Goal: Information Seeking & Learning: Learn about a topic

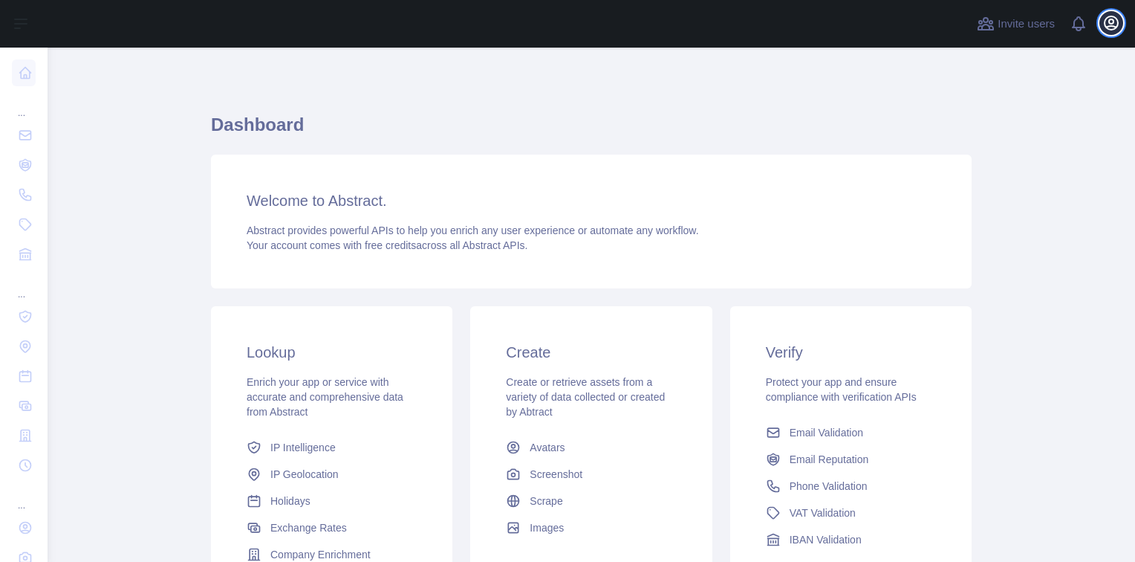
click at [1111, 22] on icon "button" at bounding box center [1111, 23] width 18 height 18
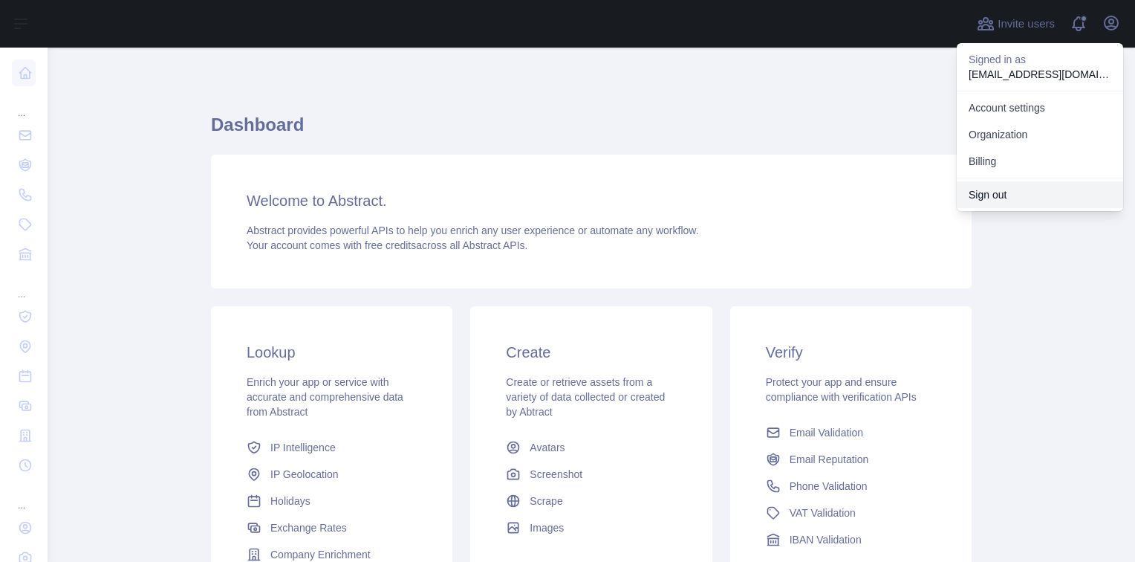
click at [982, 196] on button "Sign out" at bounding box center [1040, 194] width 166 height 27
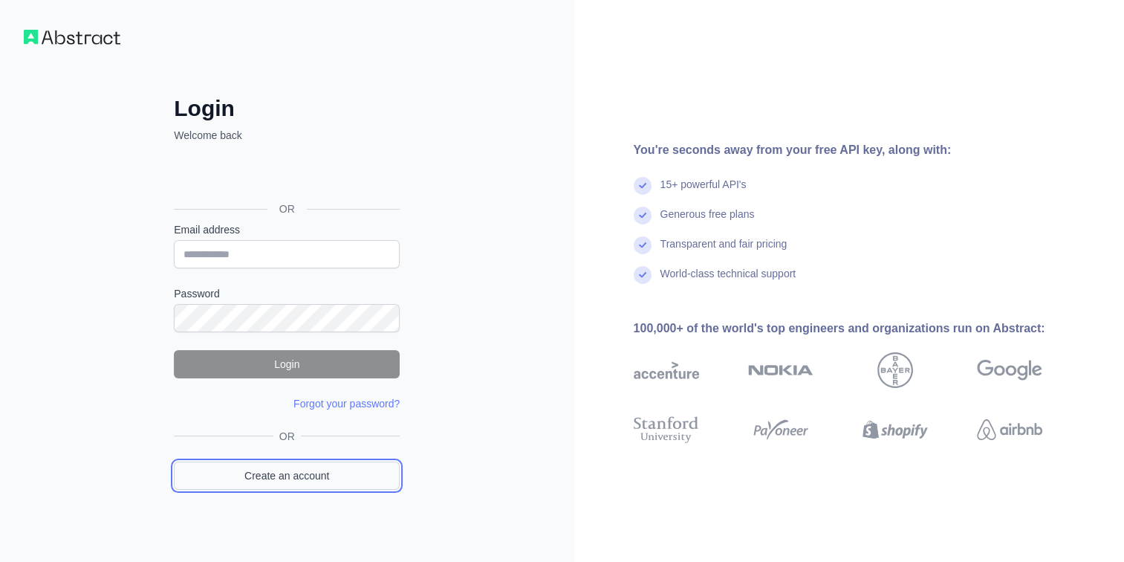
click at [293, 470] on link "Create an account" at bounding box center [287, 475] width 226 height 28
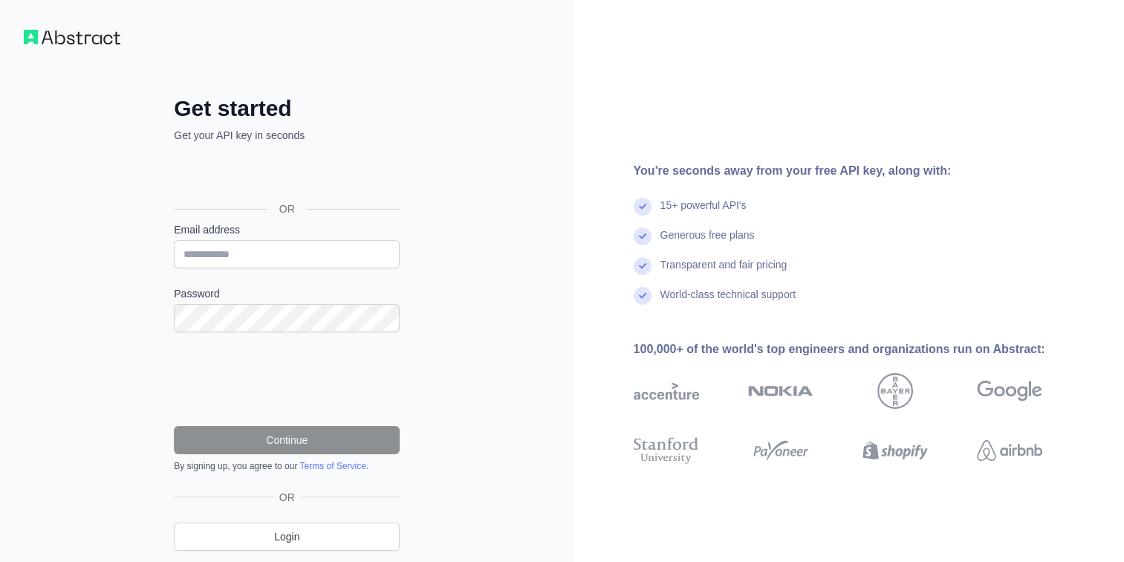
click at [0, 171] on html "Get started Get your API key in seconds OR Email address Password Continue By s…" at bounding box center [562, 281] width 1124 height 562
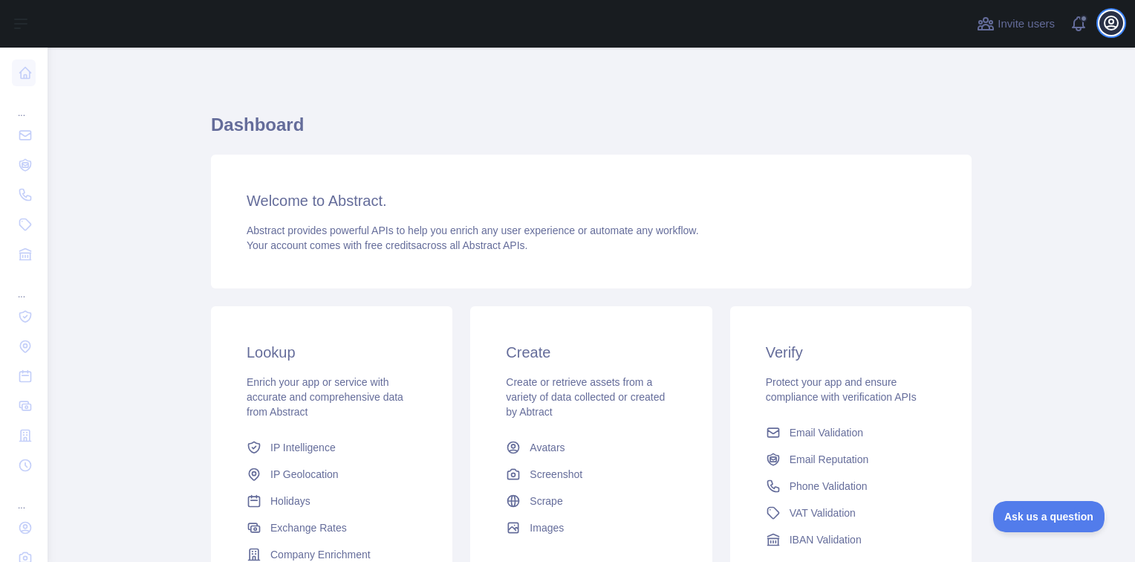
click at [1117, 19] on icon "button" at bounding box center [1111, 22] width 13 height 13
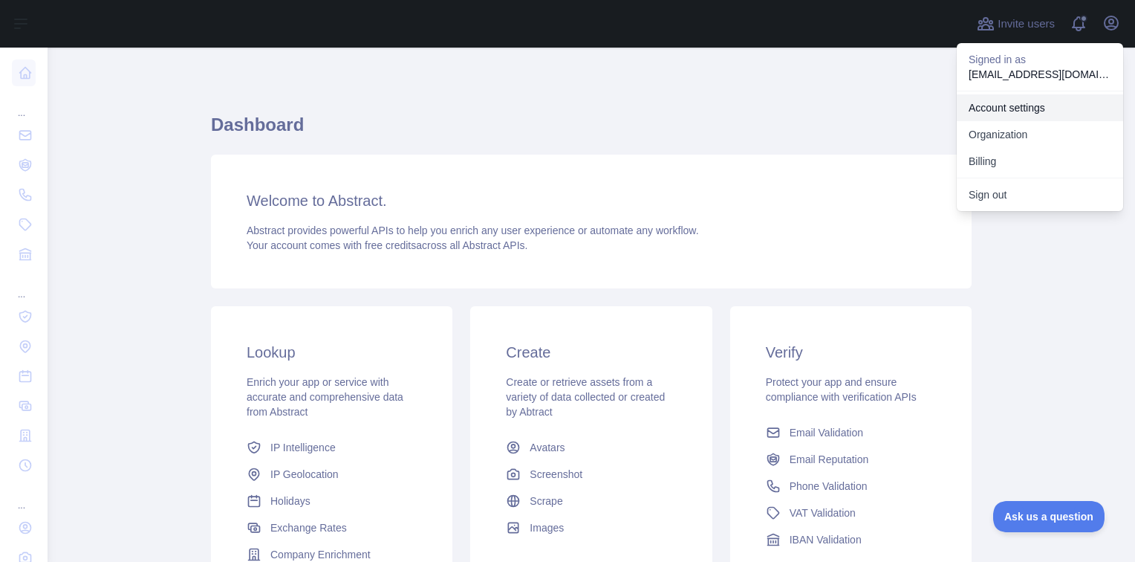
click at [997, 110] on link "Account settings" at bounding box center [1040, 107] width 166 height 27
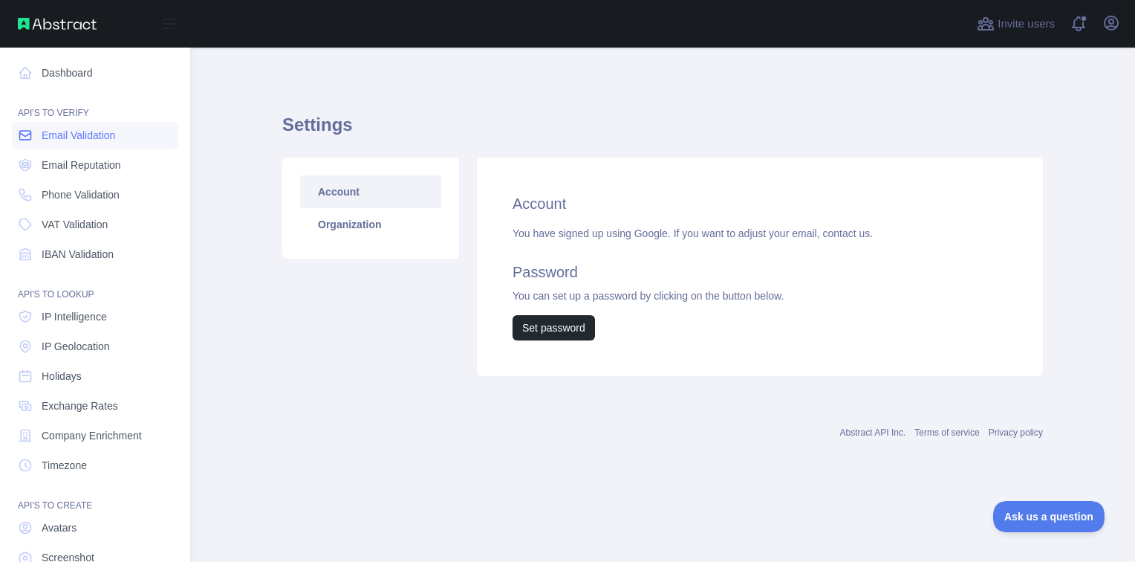
click at [88, 126] on link "Email Validation" at bounding box center [95, 135] width 166 height 27
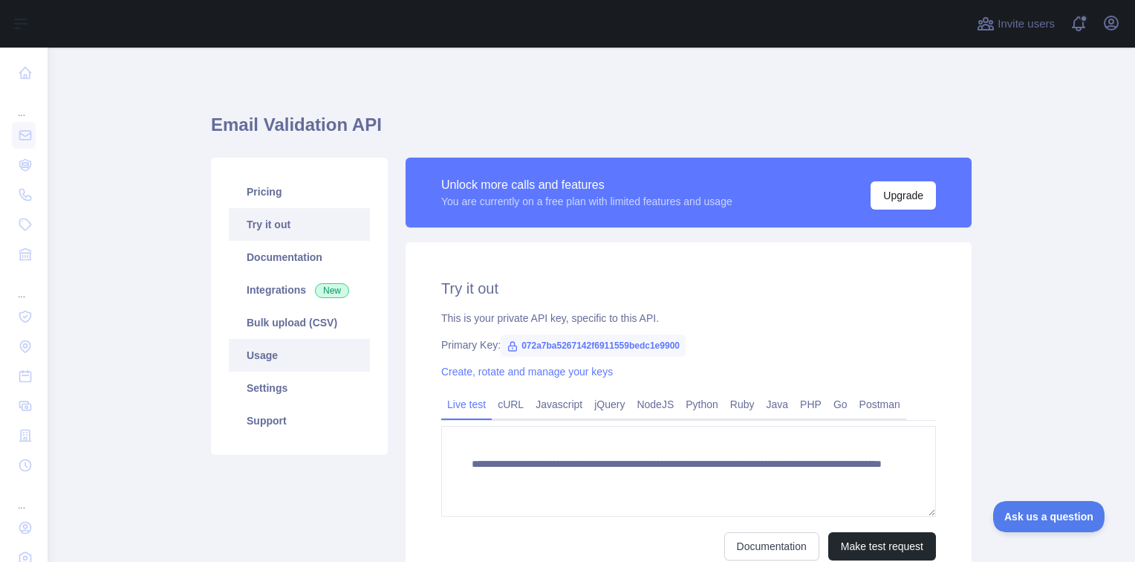
click at [258, 355] on link "Usage" at bounding box center [299, 355] width 141 height 33
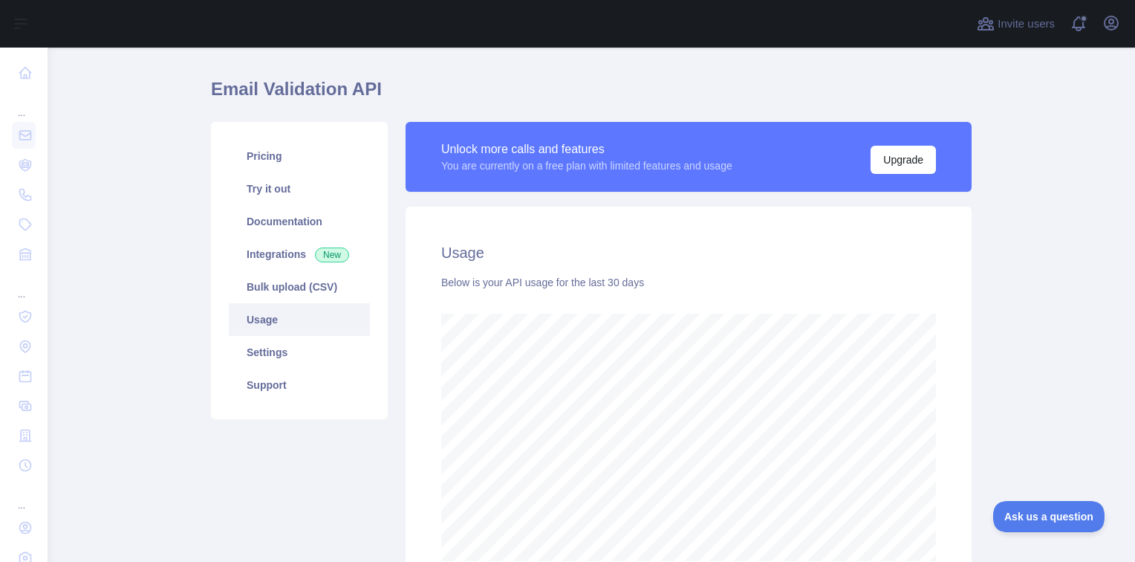
scroll to position [31, 0]
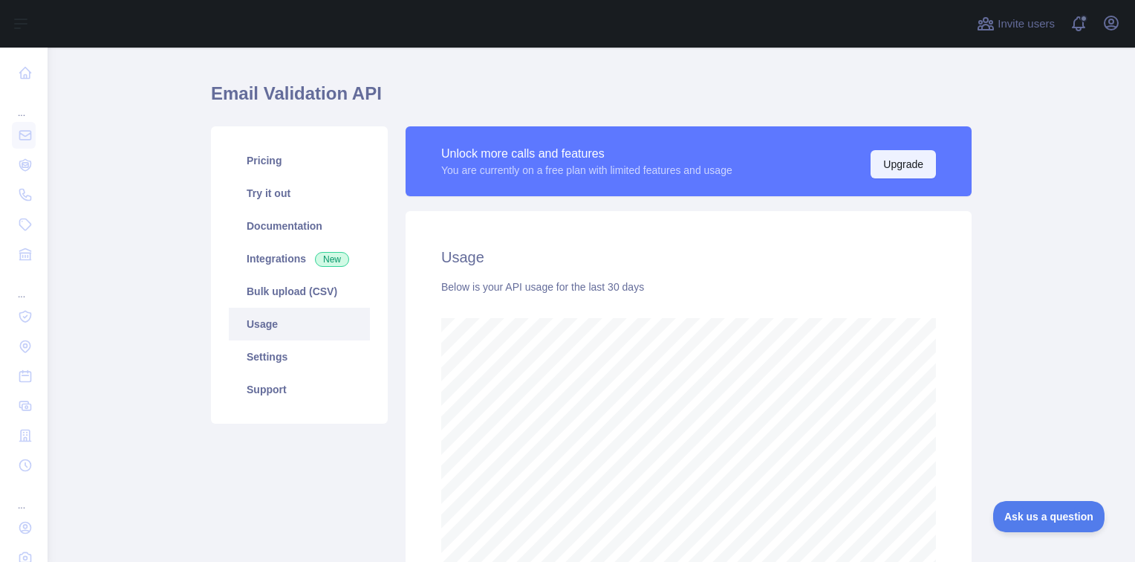
click at [890, 157] on button "Upgrade" at bounding box center [903, 164] width 65 height 28
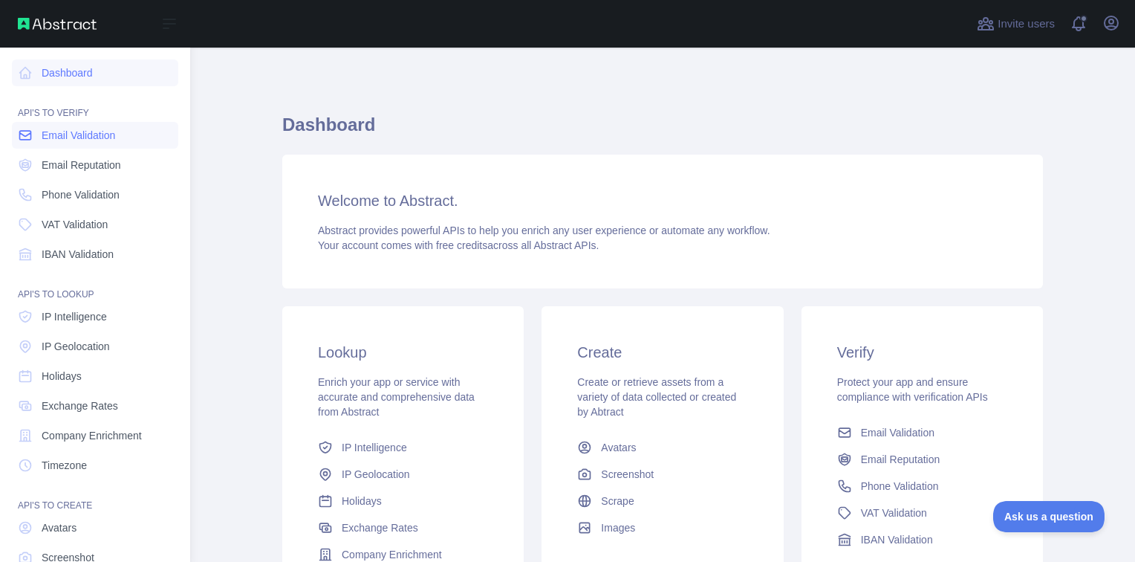
click at [101, 137] on span "Email Validation" at bounding box center [79, 135] width 74 height 15
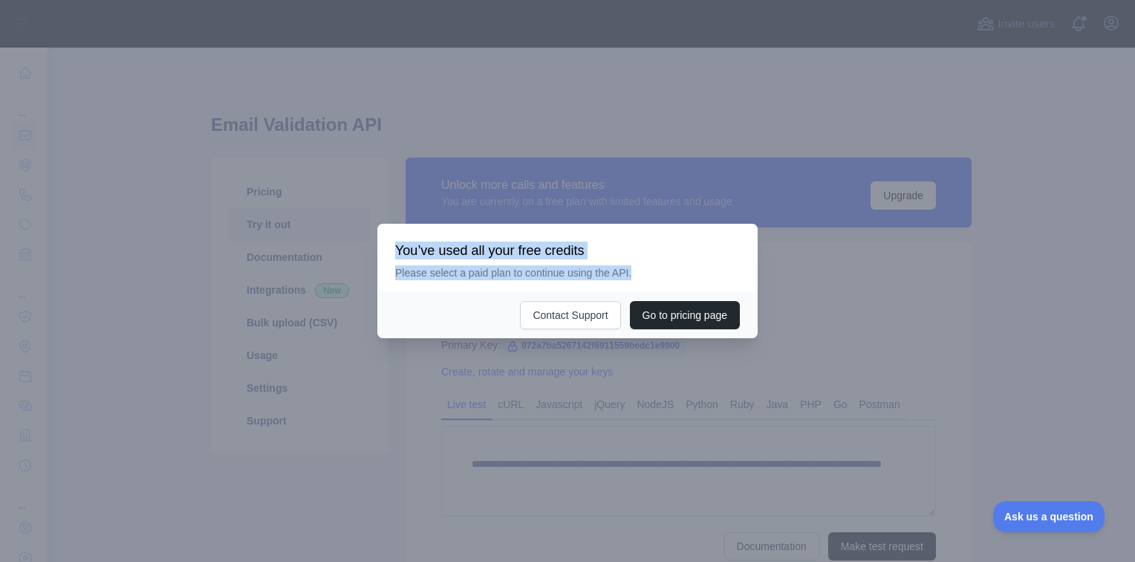
drag, startPoint x: 393, startPoint y: 250, endPoint x: 640, endPoint y: 275, distance: 247.9
click at [640, 275] on div "You’ve used all your free credits Please select a paid plan to continue using t…" at bounding box center [567, 258] width 380 height 68
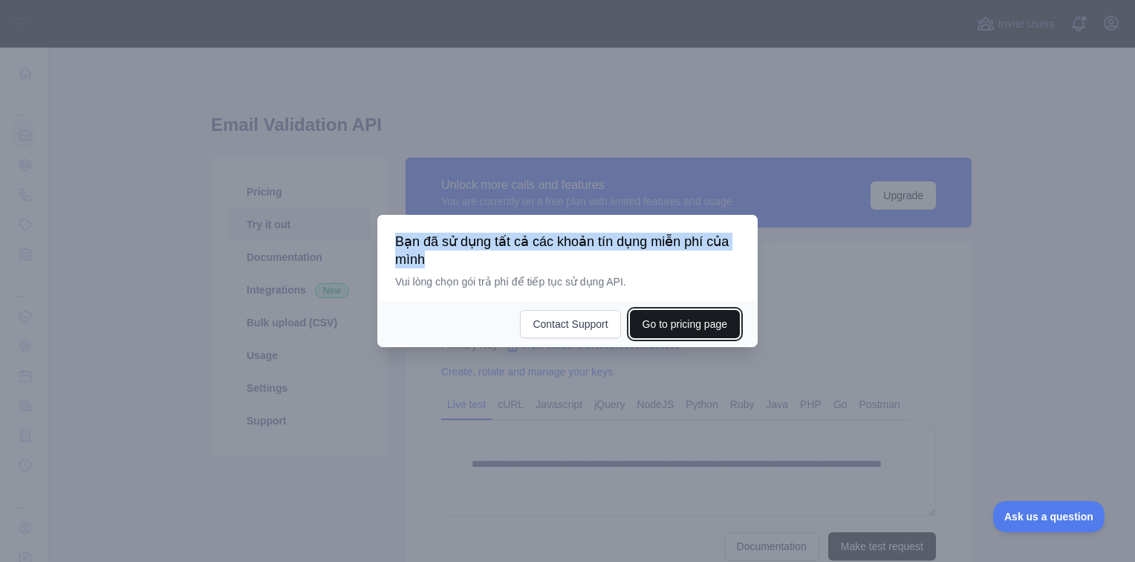
click at [675, 318] on button "Go to pricing page" at bounding box center [685, 324] width 110 height 28
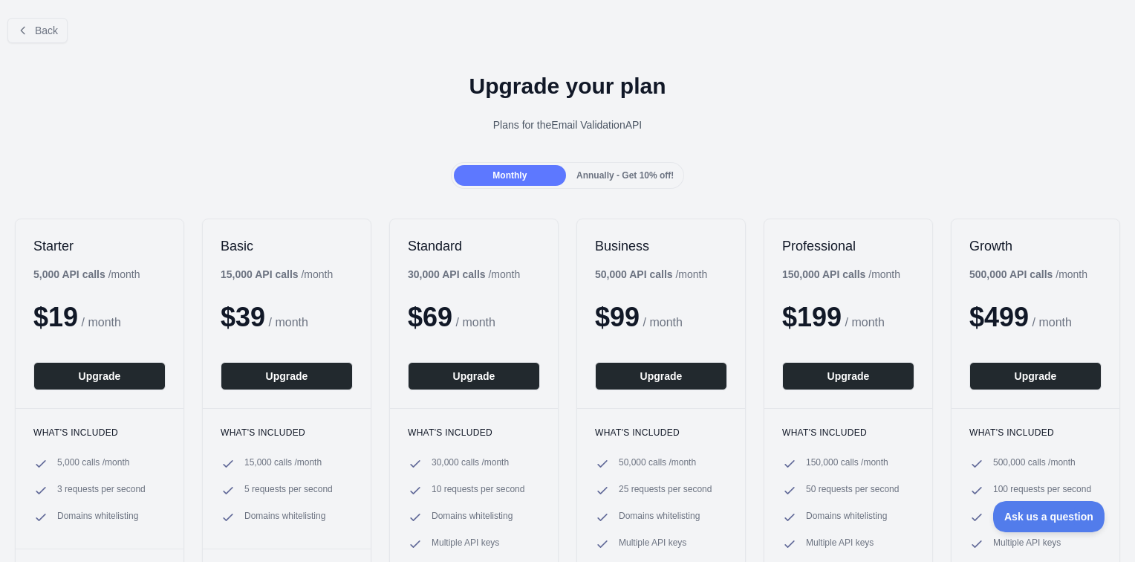
click at [657, 175] on span "Annually - Get 10% off!" at bounding box center [624, 175] width 97 height 10
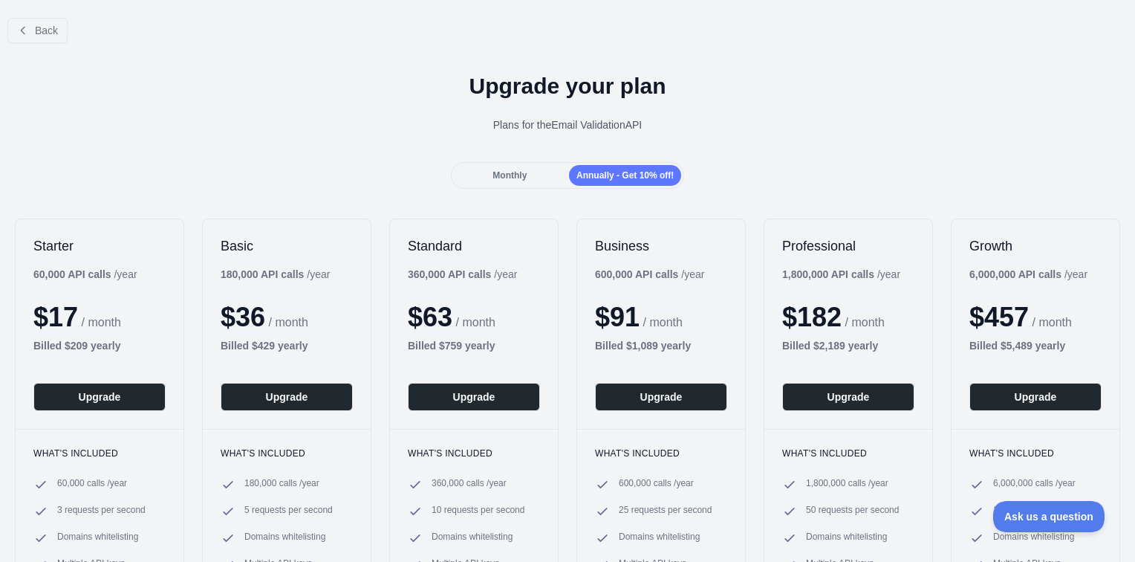
click at [493, 165] on div "Monthly" at bounding box center [510, 175] width 112 height 21
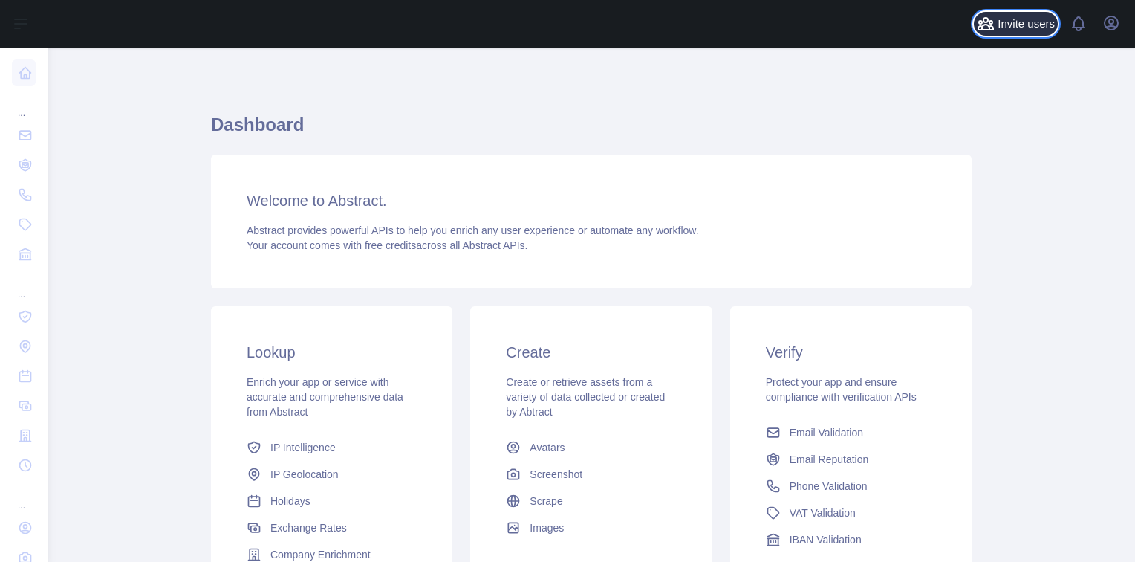
click at [1029, 22] on span "Invite users" at bounding box center [1026, 24] width 57 height 17
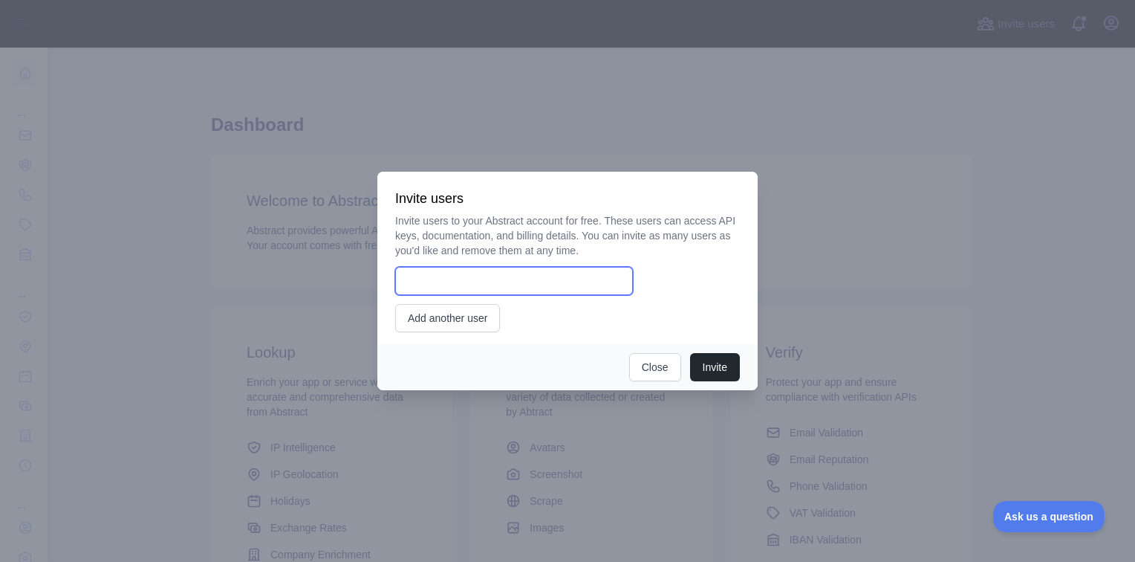
click at [523, 289] on input "email" at bounding box center [514, 281] width 238 height 28
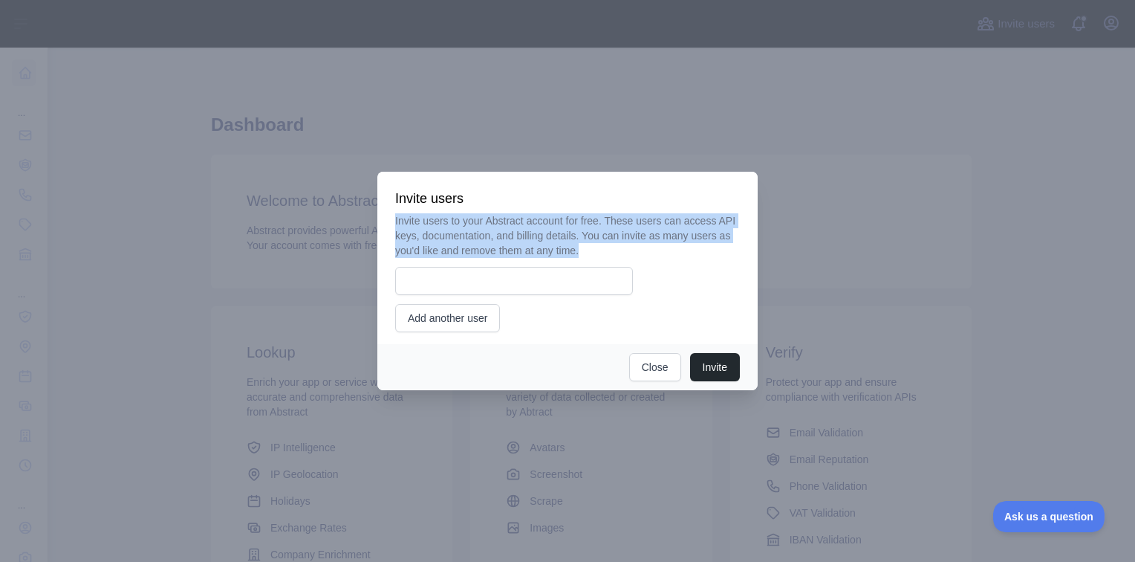
drag, startPoint x: 399, startPoint y: 218, endPoint x: 591, endPoint y: 247, distance: 194.6
click at [591, 247] on div "Invite users Invite users to your Abstract account for free. These users can ac…" at bounding box center [567, 258] width 380 height 172
drag, startPoint x: 591, startPoint y: 247, endPoint x: 503, endPoint y: 233, distance: 89.5
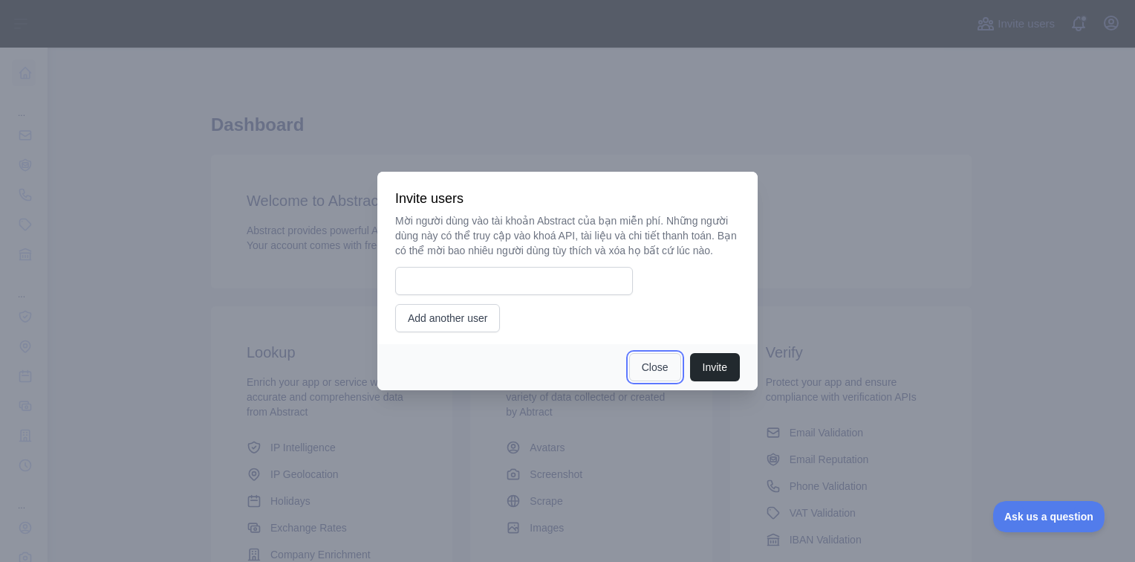
click at [654, 374] on button "Close" at bounding box center [655, 367] width 52 height 28
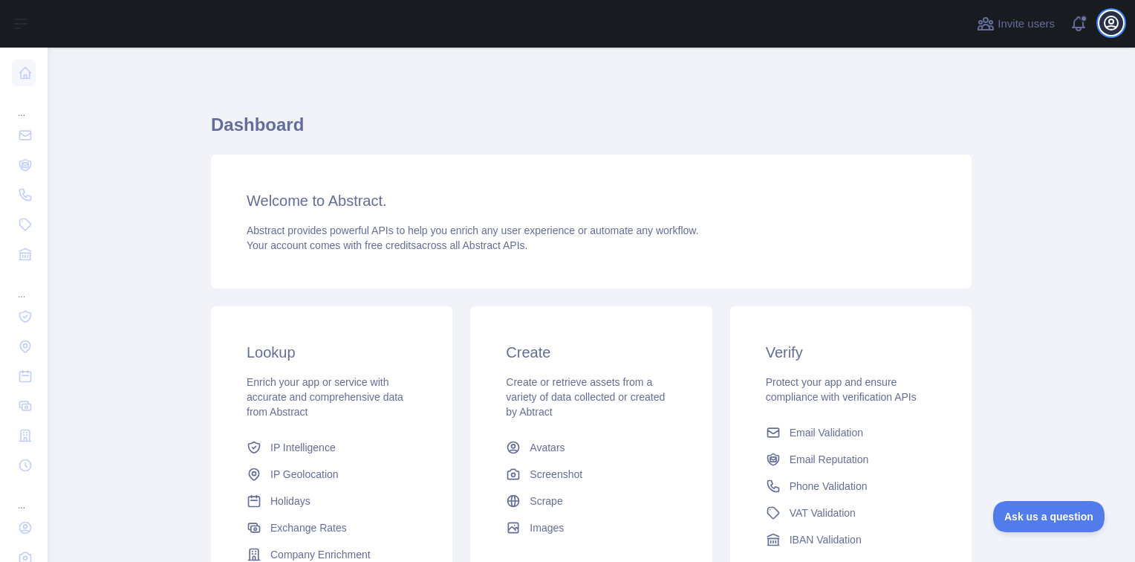
click at [1106, 28] on icon "button" at bounding box center [1111, 22] width 13 height 13
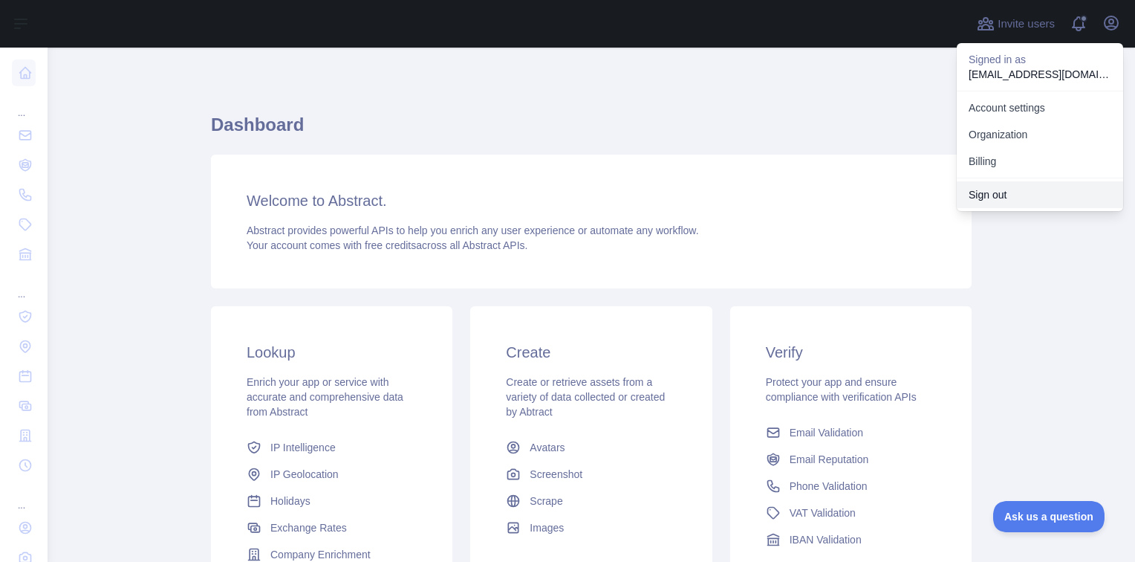
click at [995, 195] on button "Sign out" at bounding box center [1040, 194] width 166 height 27
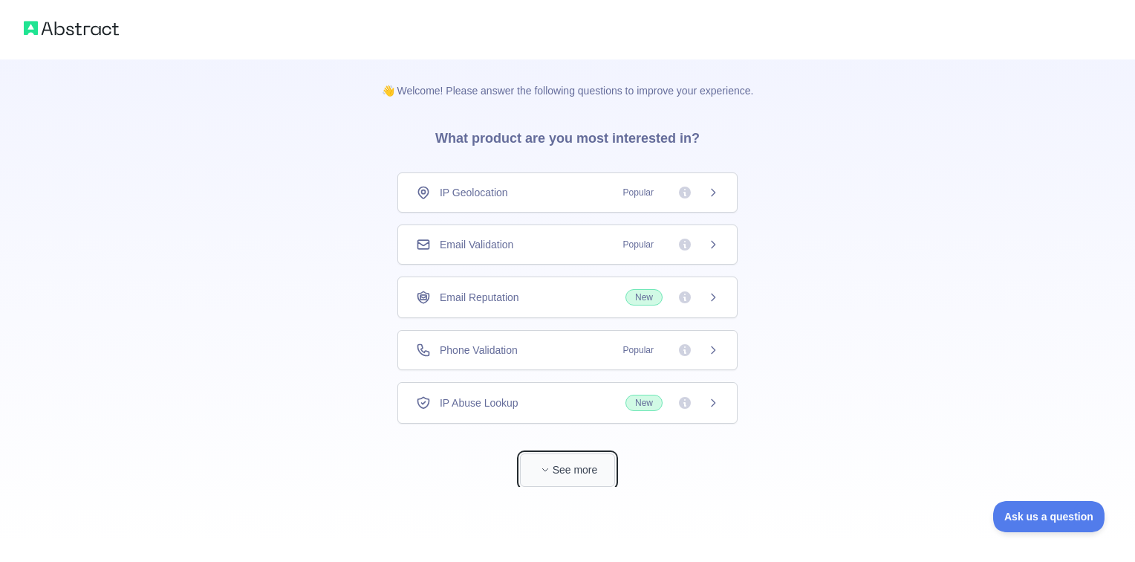
click at [558, 475] on button "See more" at bounding box center [567, 469] width 95 height 33
click at [562, 248] on div "Email Validation Popular" at bounding box center [561, 244] width 303 height 15
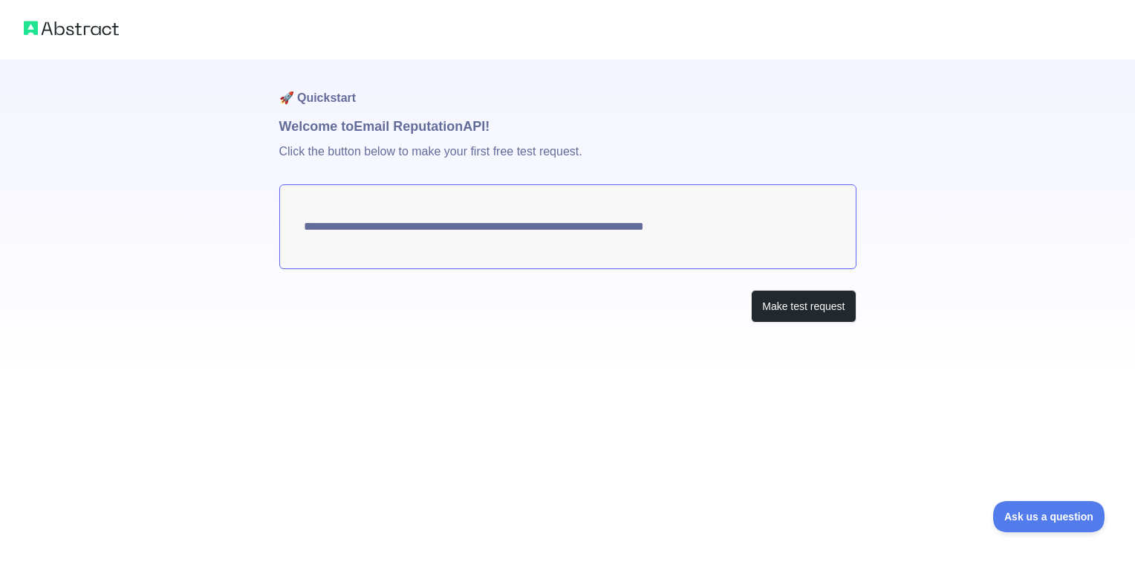
click at [65, 33] on img at bounding box center [71, 28] width 95 height 21
click at [91, 27] on img at bounding box center [71, 28] width 95 height 21
click at [826, 302] on button "Make test request" at bounding box center [803, 306] width 105 height 33
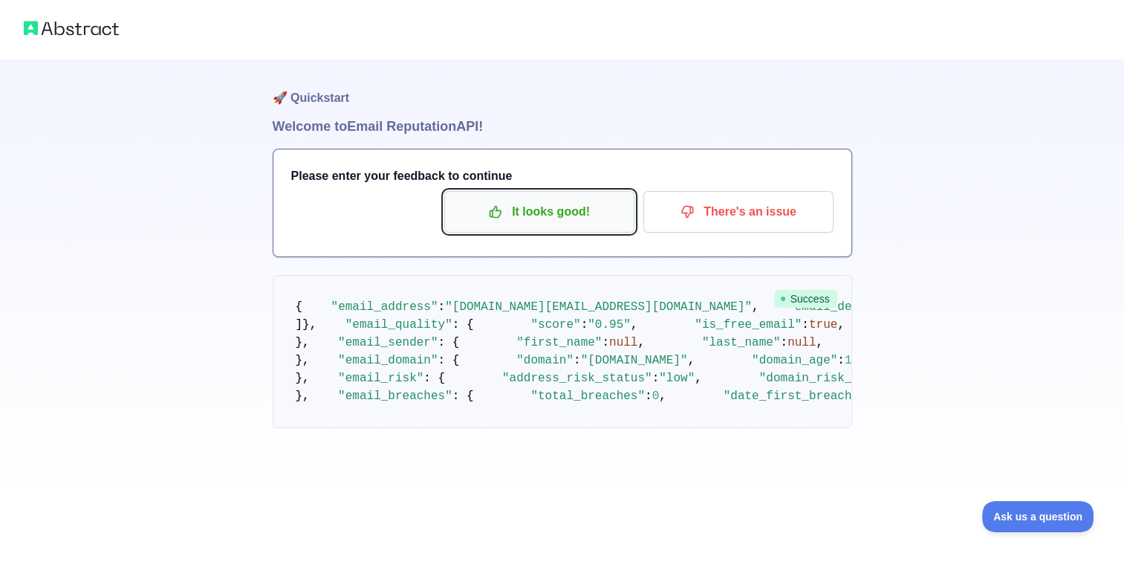
click at [543, 215] on p "It looks good!" at bounding box center [539, 211] width 168 height 25
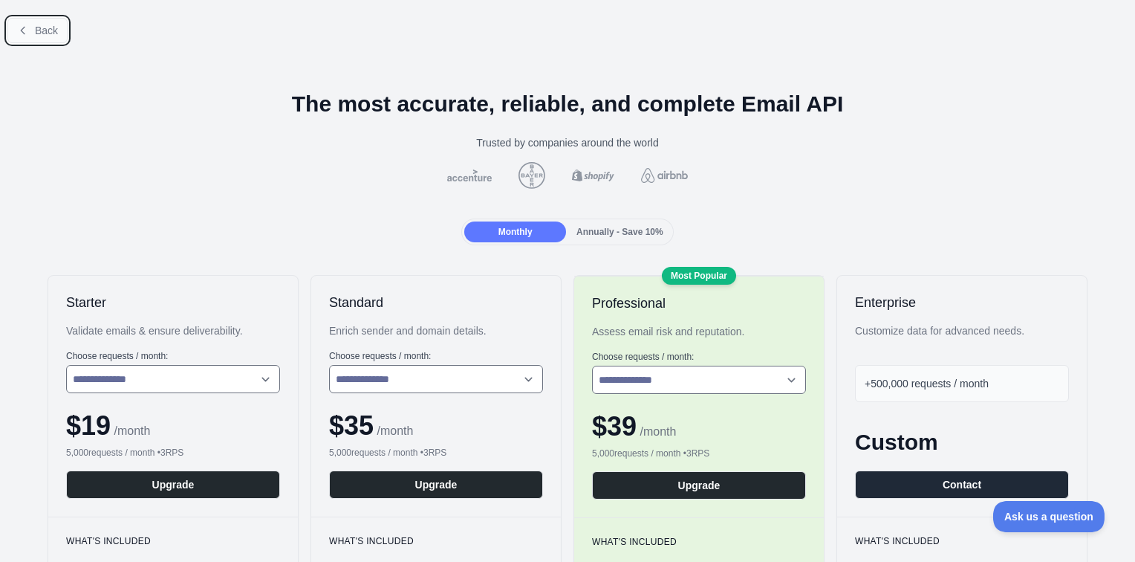
click at [45, 25] on span "Back" at bounding box center [46, 31] width 23 height 12
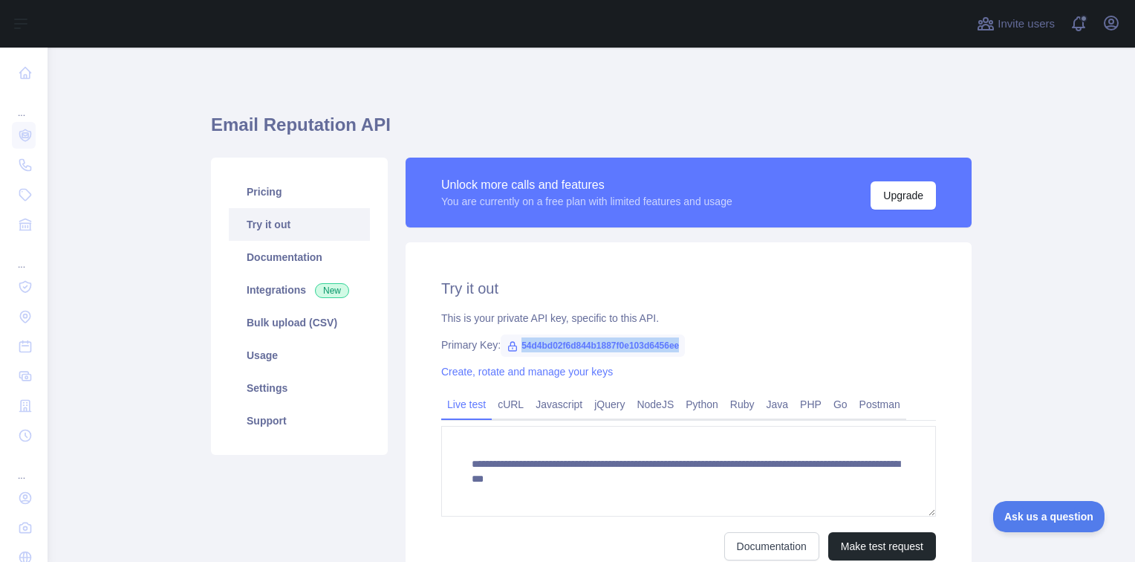
copy span "54d4bd02f6d844b1887f0e103d6456ee"
drag, startPoint x: 514, startPoint y: 342, endPoint x: 698, endPoint y: 347, distance: 184.3
click at [698, 347] on div "Primary Key: 54d4bd02f6d844b1887f0e103d6456ee" at bounding box center [688, 344] width 495 height 15
click at [275, 391] on link "Settings" at bounding box center [299, 387] width 141 height 33
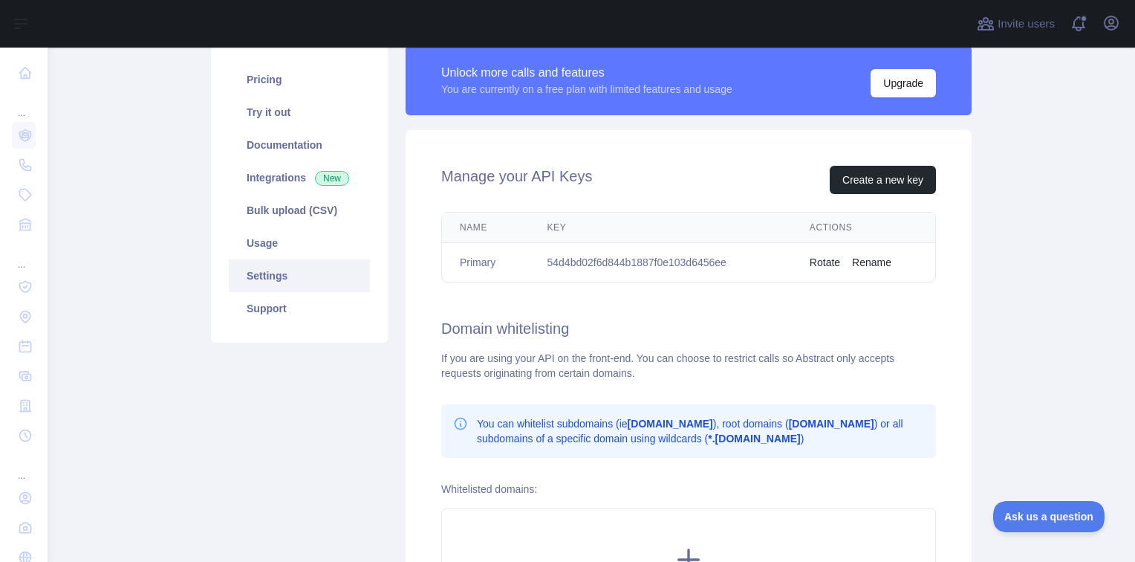
scroll to position [149, 0]
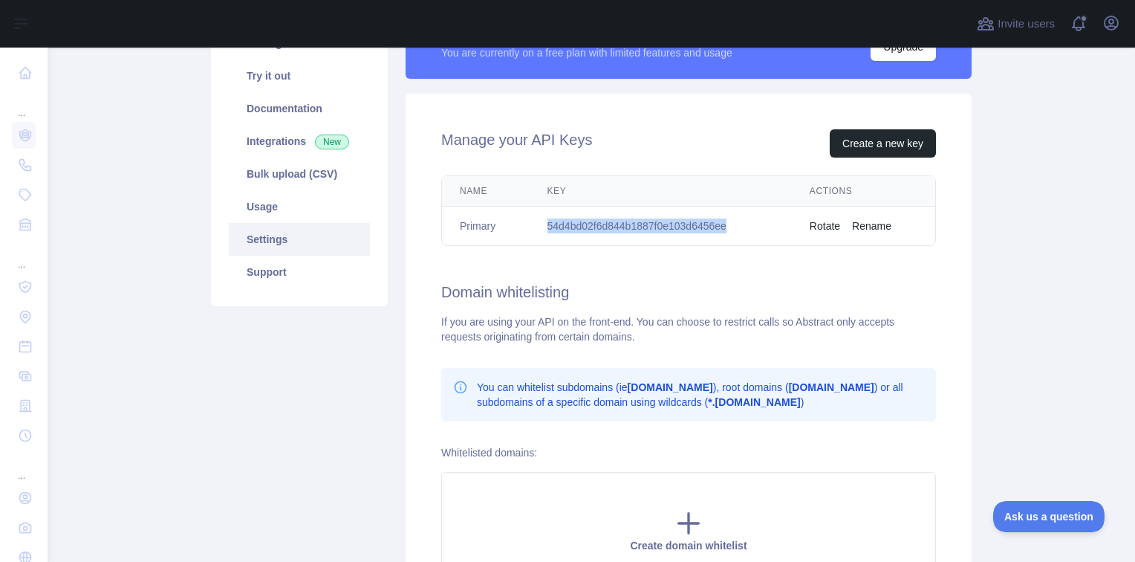
drag, startPoint x: 542, startPoint y: 222, endPoint x: 728, endPoint y: 220, distance: 185.7
click at [728, 220] on td "54d4bd02f6d844b1887f0e103d6456ee" at bounding box center [661, 226] width 262 height 39
copy td "54d4bd02f6d844b1887f0e103d6456ee"
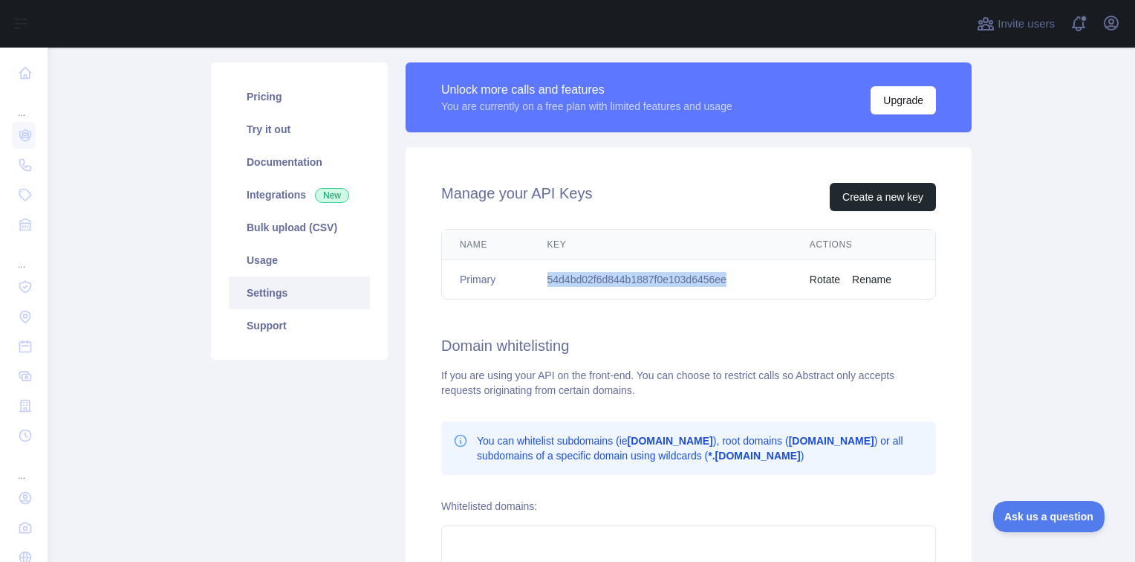
scroll to position [0, 0]
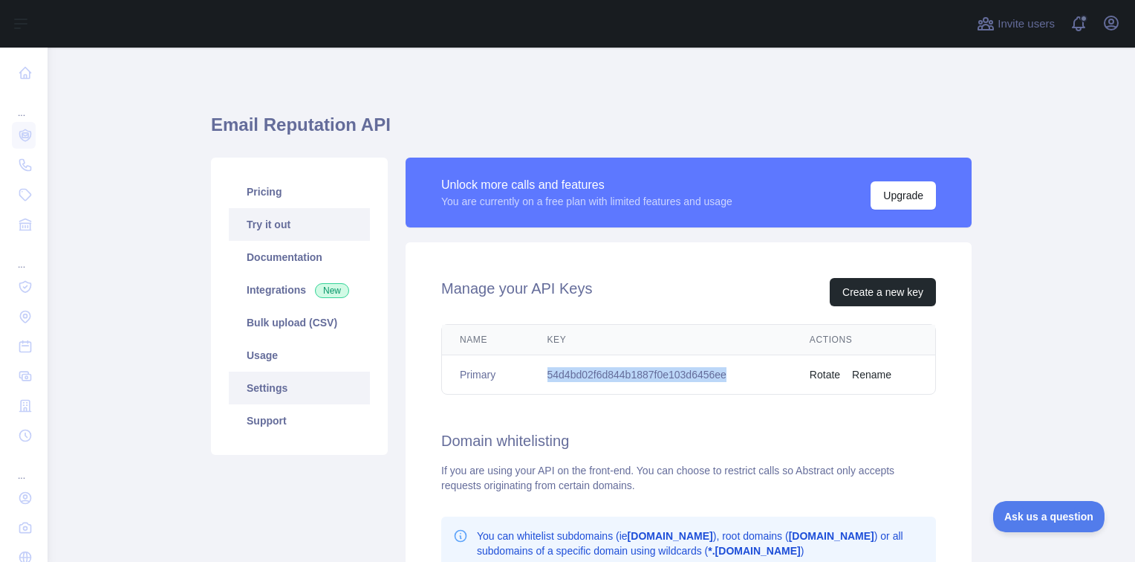
click at [270, 226] on link "Try it out" at bounding box center [299, 224] width 141 height 33
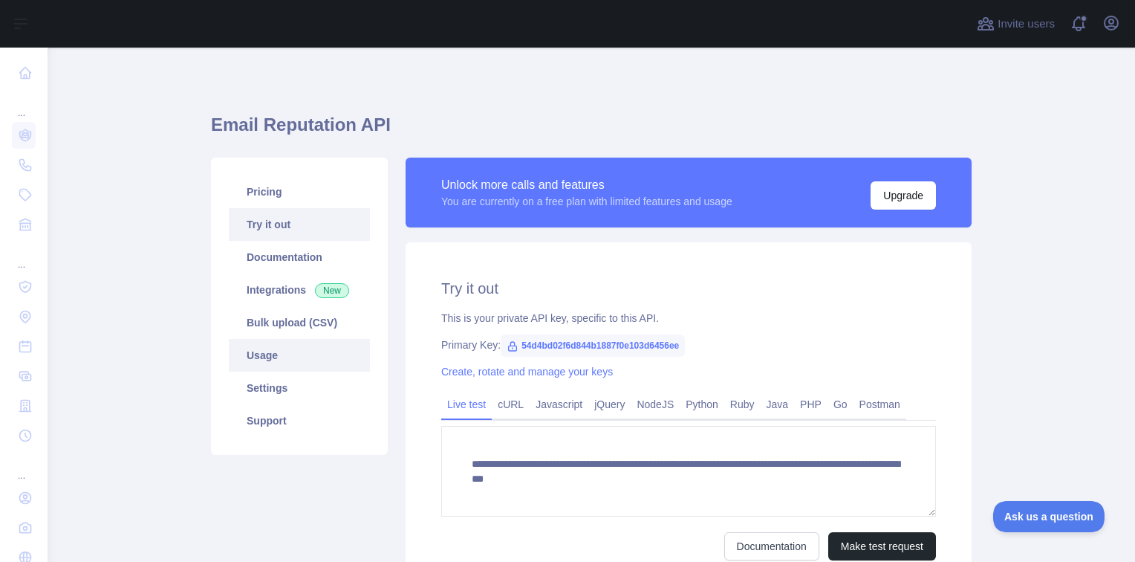
click at [282, 355] on link "Usage" at bounding box center [299, 355] width 141 height 33
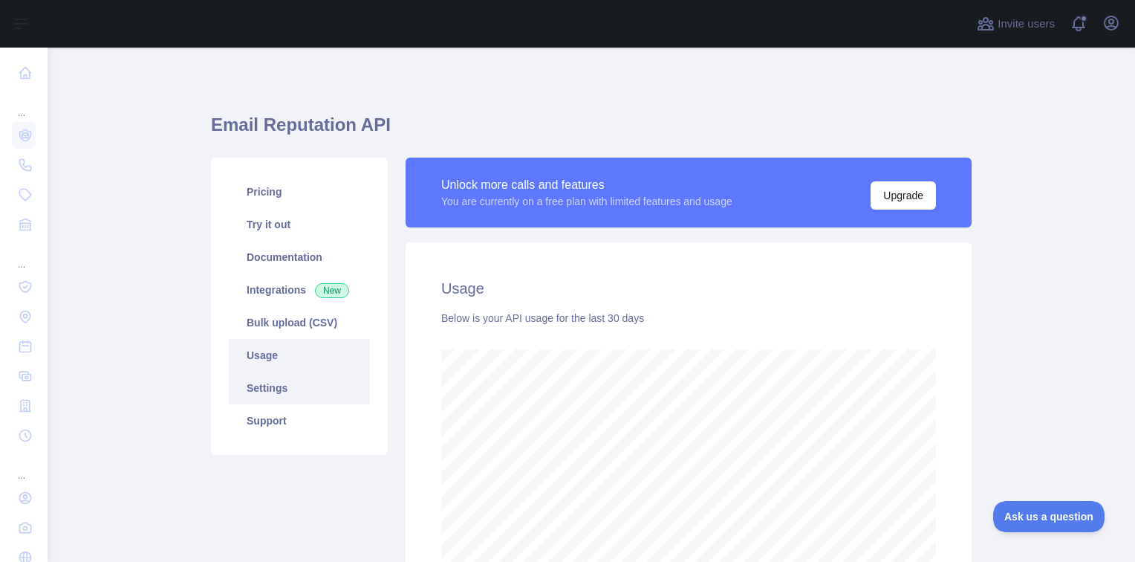
click at [279, 395] on link "Settings" at bounding box center [299, 387] width 141 height 33
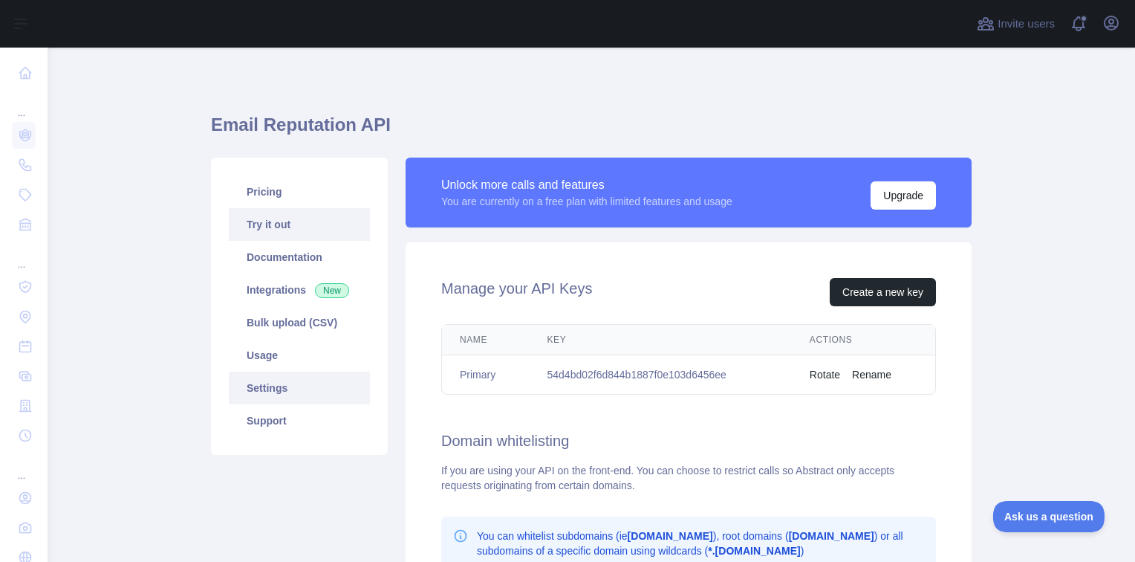
click at [276, 220] on link "Try it out" at bounding box center [299, 224] width 141 height 33
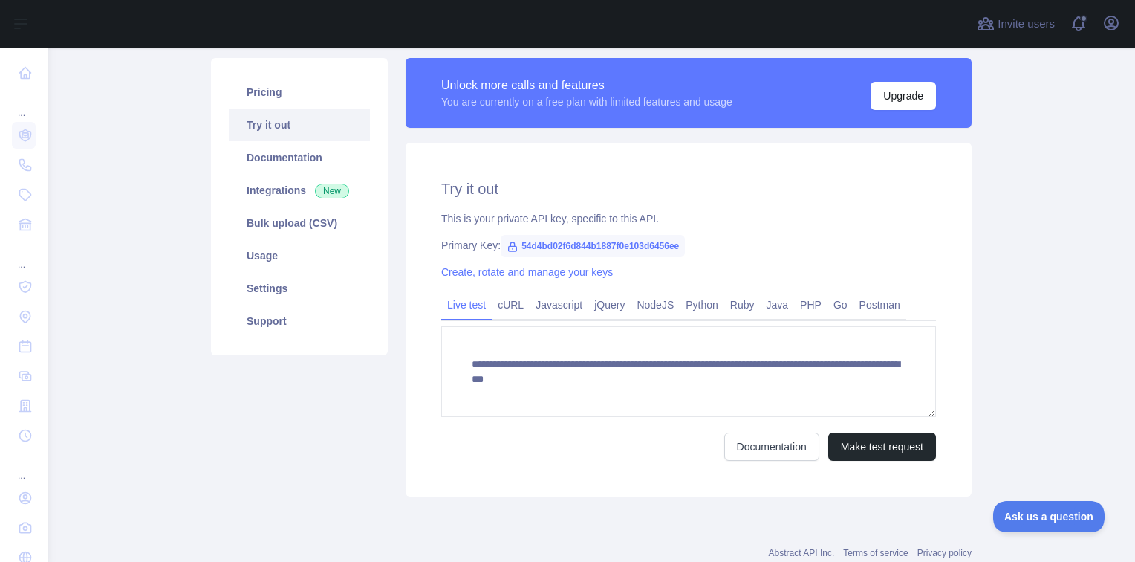
scroll to position [143, 0]
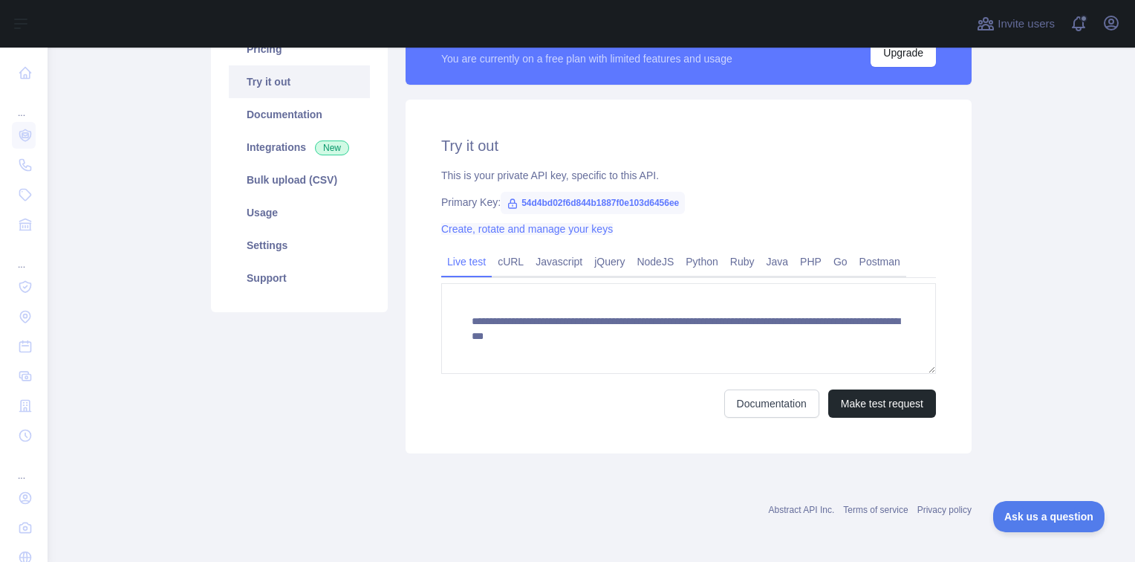
click at [538, 232] on link "Create, rotate and manage your keys" at bounding box center [527, 229] width 172 height 12
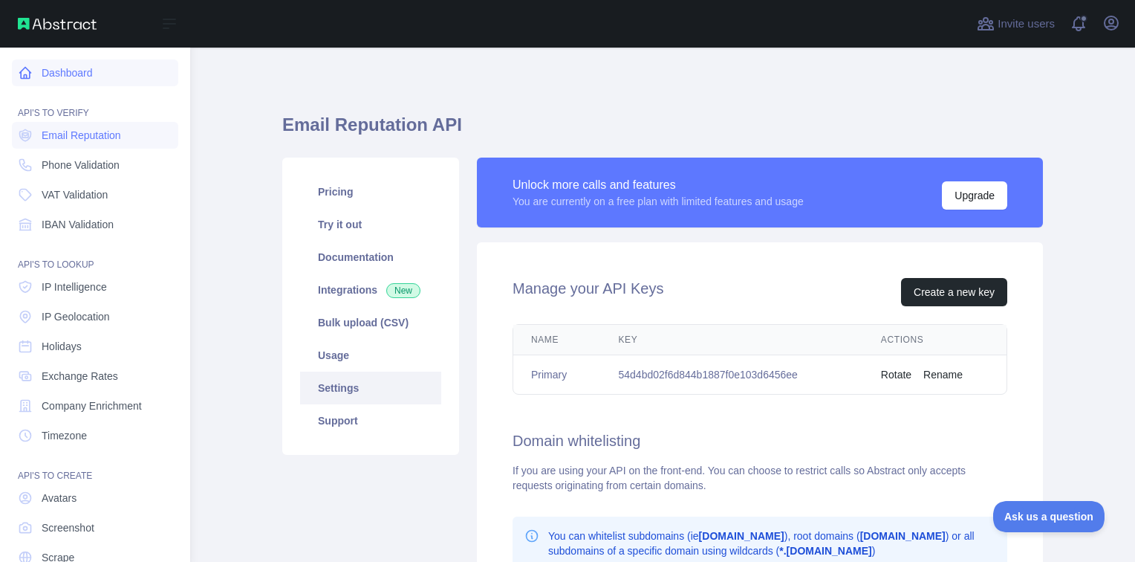
click at [54, 79] on link "Dashboard" at bounding box center [95, 72] width 166 height 27
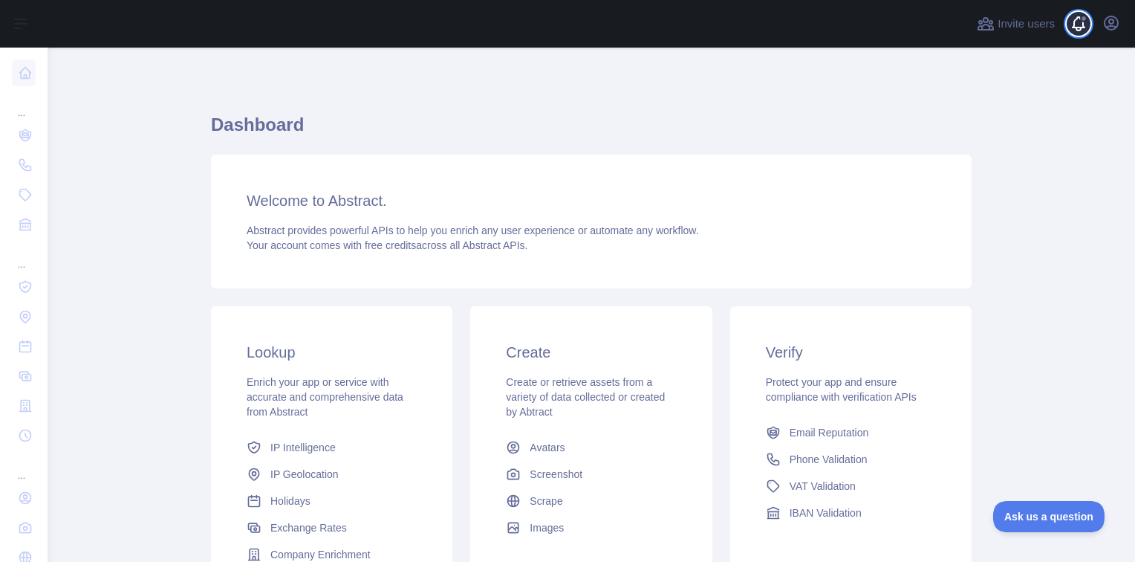
click at [1077, 24] on span at bounding box center [1085, 24] width 30 height 48
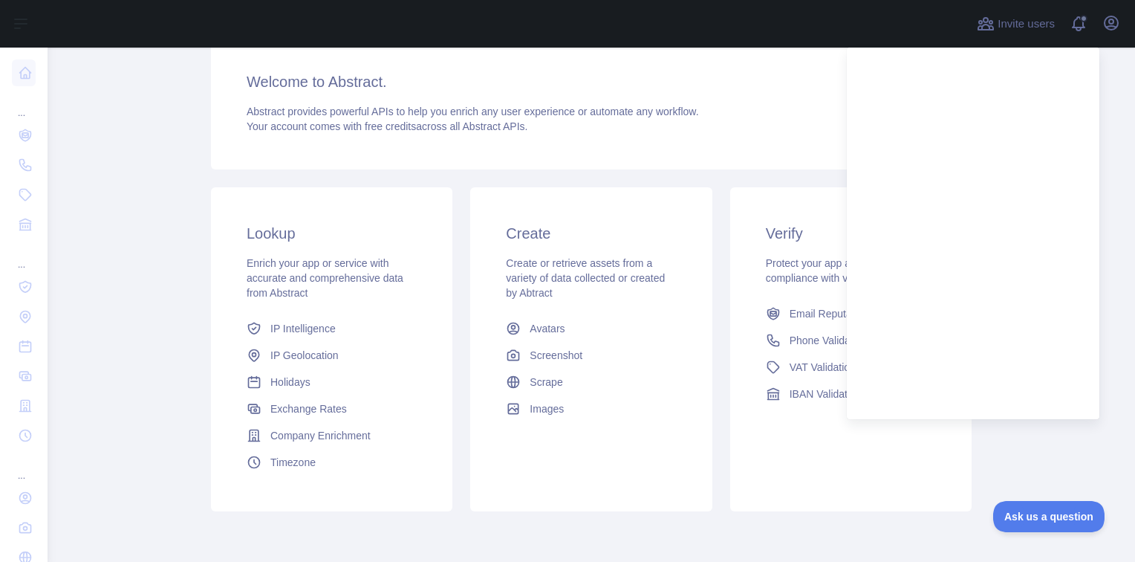
scroll to position [178, 0]
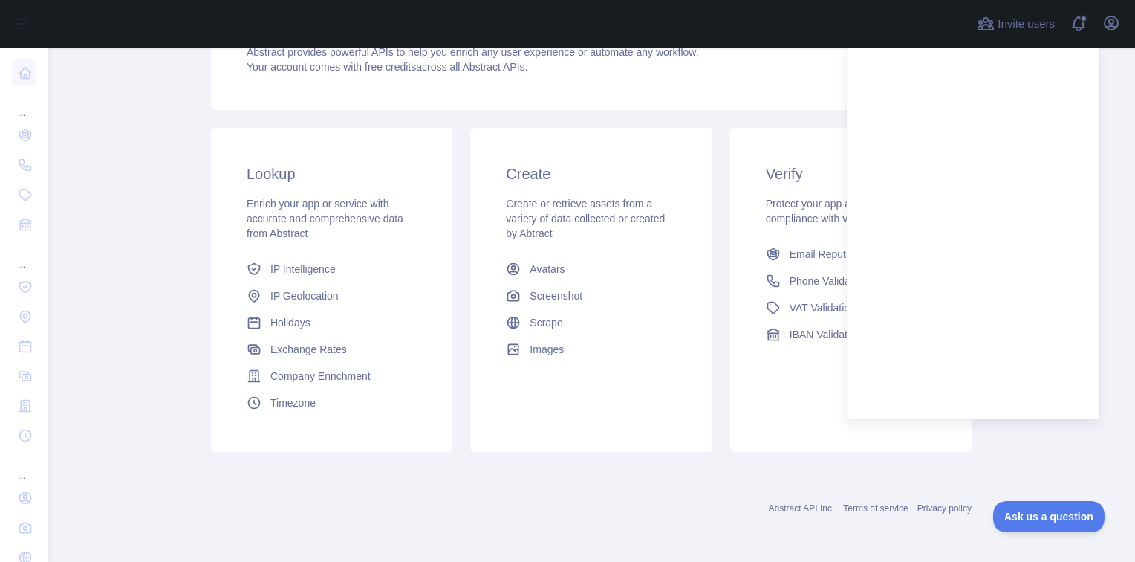
click at [520, 493] on div "Abstract API Inc. Terms of service Privacy policy" at bounding box center [591, 498] width 761 height 53
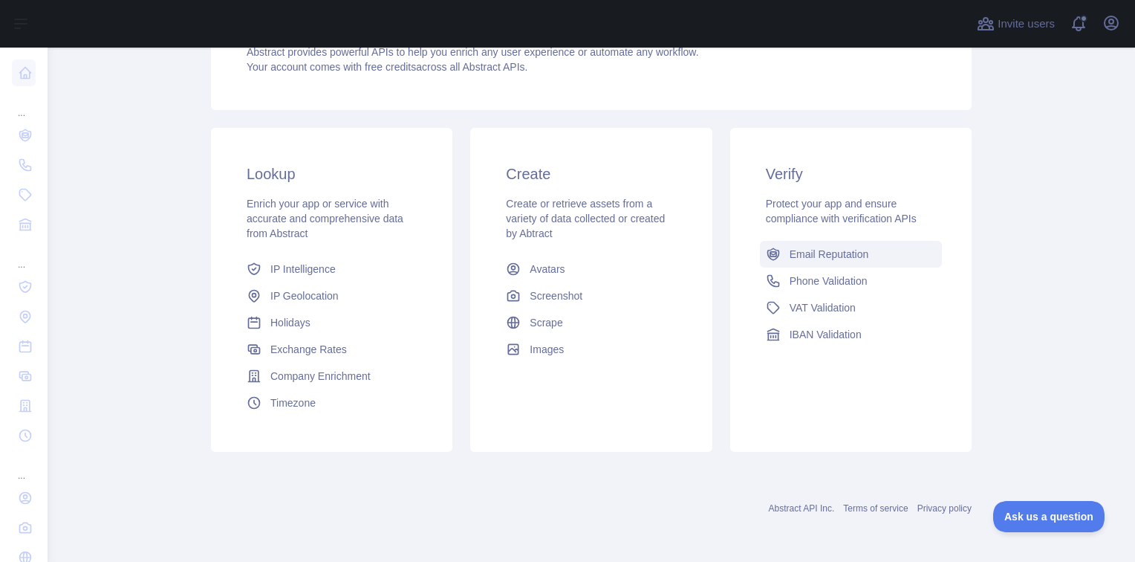
click at [812, 257] on span "Email Reputation" at bounding box center [829, 254] width 79 height 15
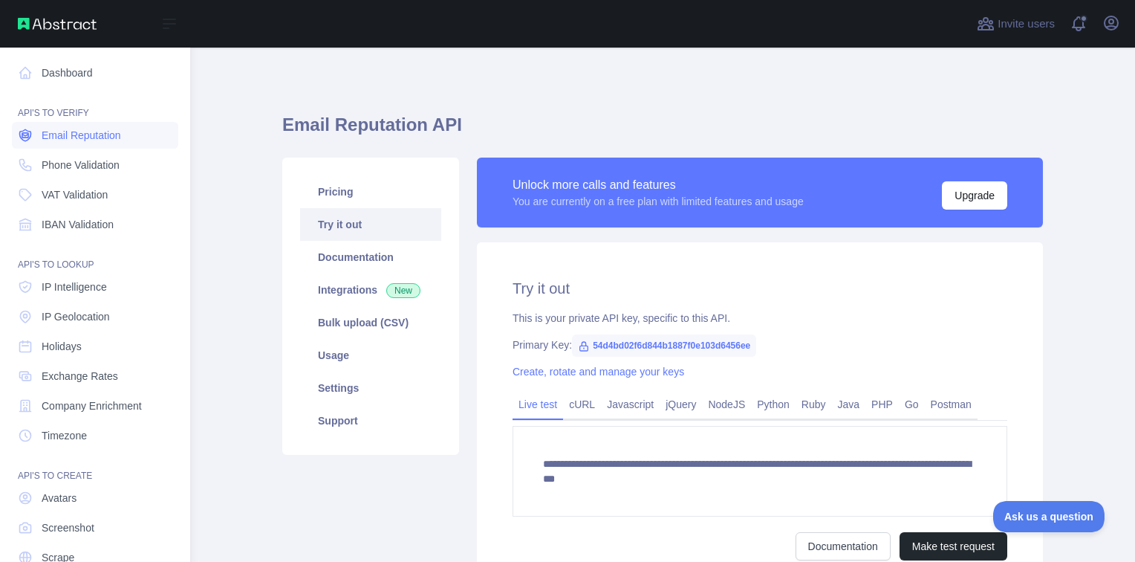
click at [51, 131] on span "Email Reputation" at bounding box center [81, 135] width 79 height 15
click at [76, 135] on span "Email Reputation" at bounding box center [81, 135] width 79 height 15
click at [67, 71] on link "Dashboard" at bounding box center [95, 72] width 166 height 27
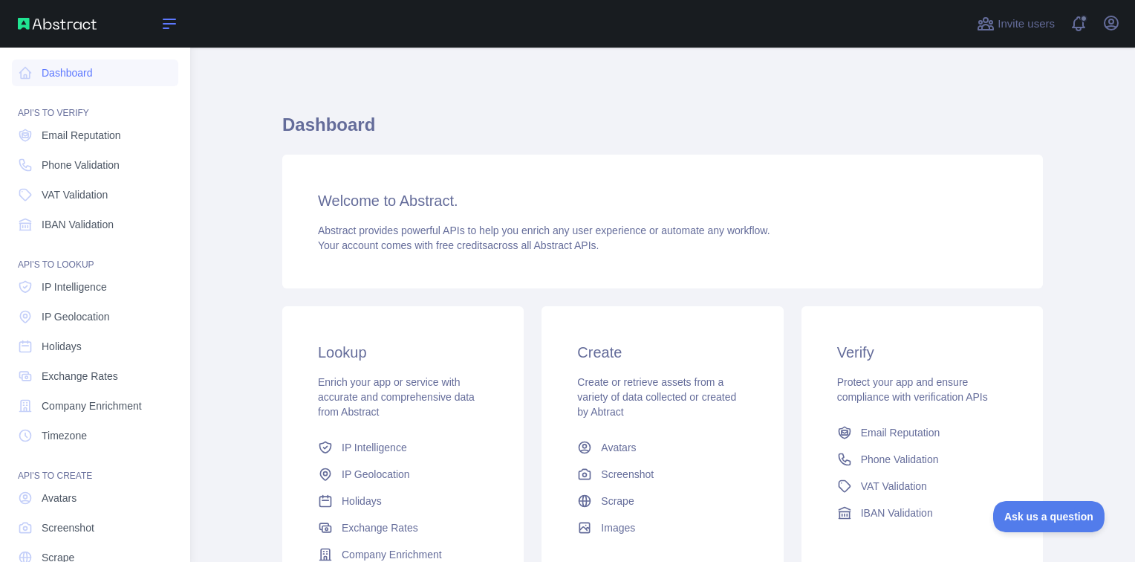
click at [163, 25] on icon at bounding box center [169, 24] width 18 height 18
click at [167, 19] on icon at bounding box center [169, 23] width 12 height 9
click at [21, 31] on div "Open sidebar" at bounding box center [95, 24] width 190 height 48
click at [160, 27] on button "Open sidebar" at bounding box center [170, 24] width 42 height 18
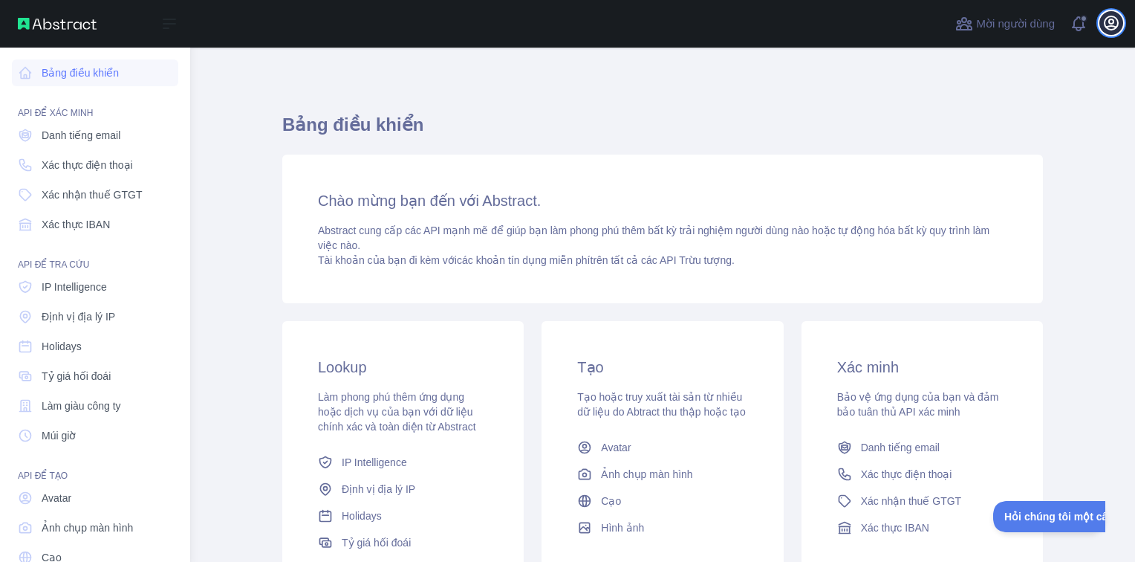
click at [1119, 28] on icon "button" at bounding box center [1111, 23] width 18 height 18
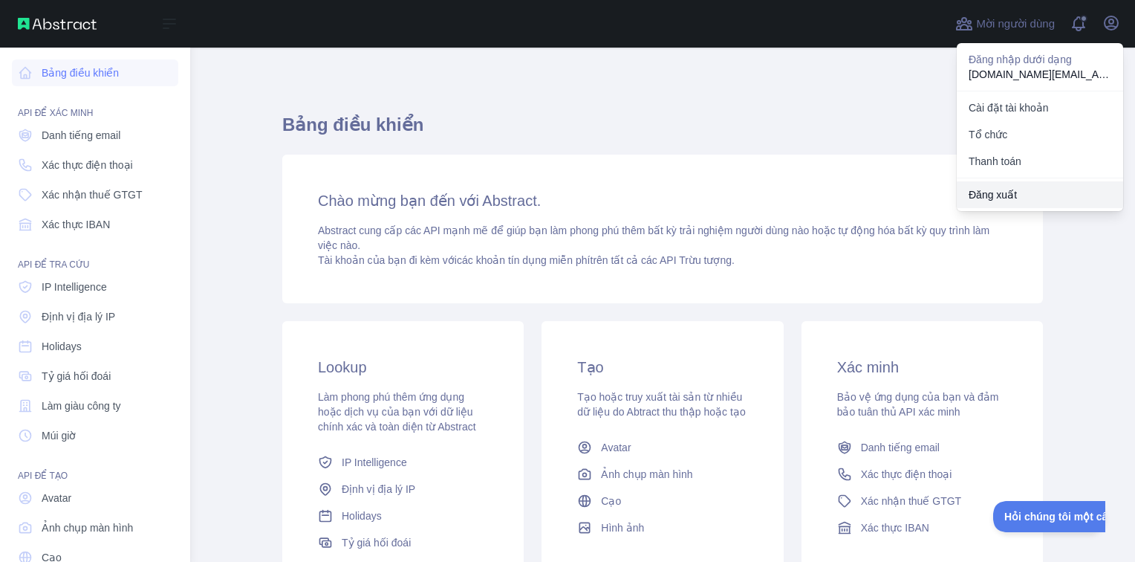
click at [1014, 185] on button "Đăng xuất" at bounding box center [1040, 194] width 166 height 27
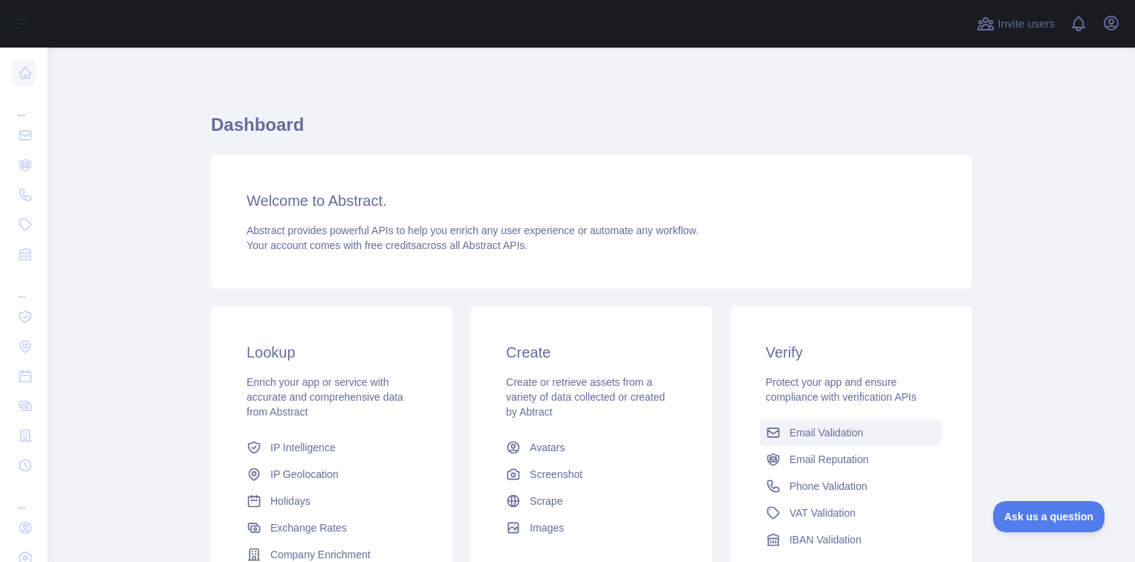
click at [815, 432] on span "Email Validation" at bounding box center [827, 432] width 74 height 15
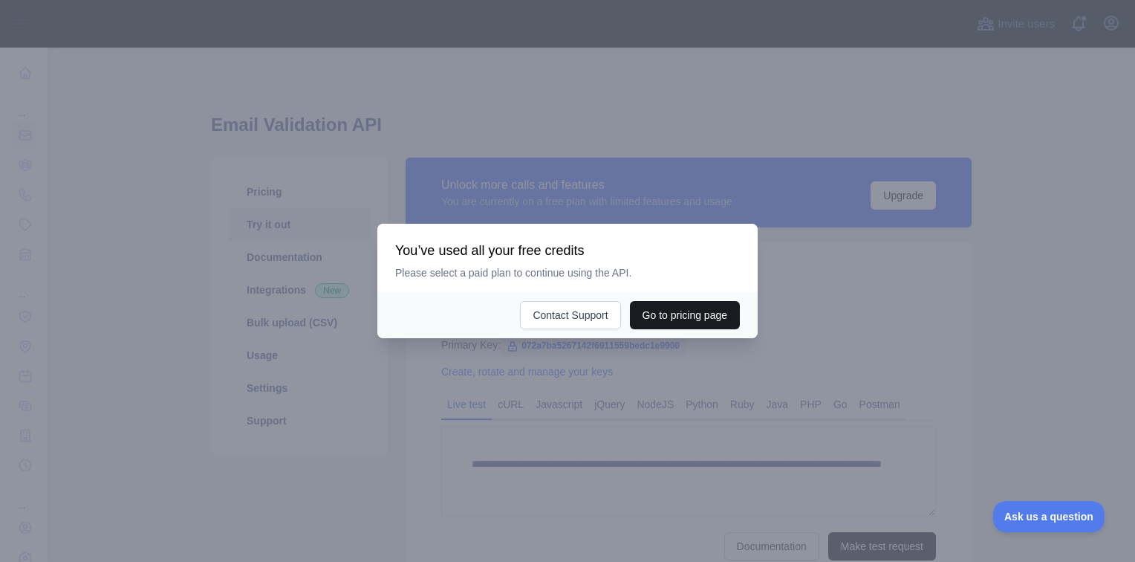
click at [666, 316] on button "Go to pricing page" at bounding box center [685, 315] width 110 height 28
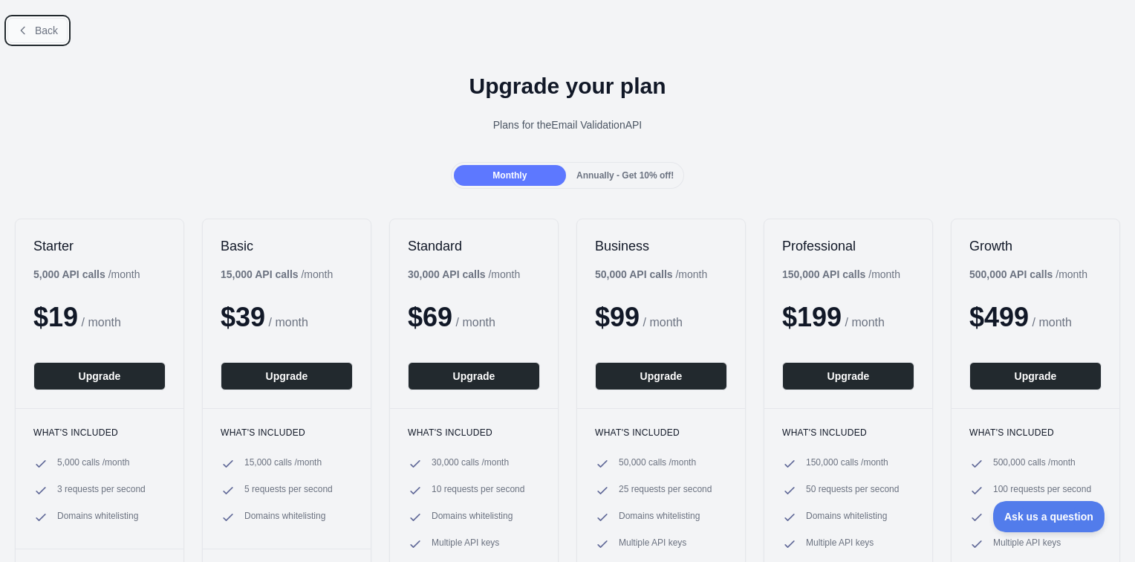
click at [43, 26] on span "Back" at bounding box center [46, 31] width 23 height 12
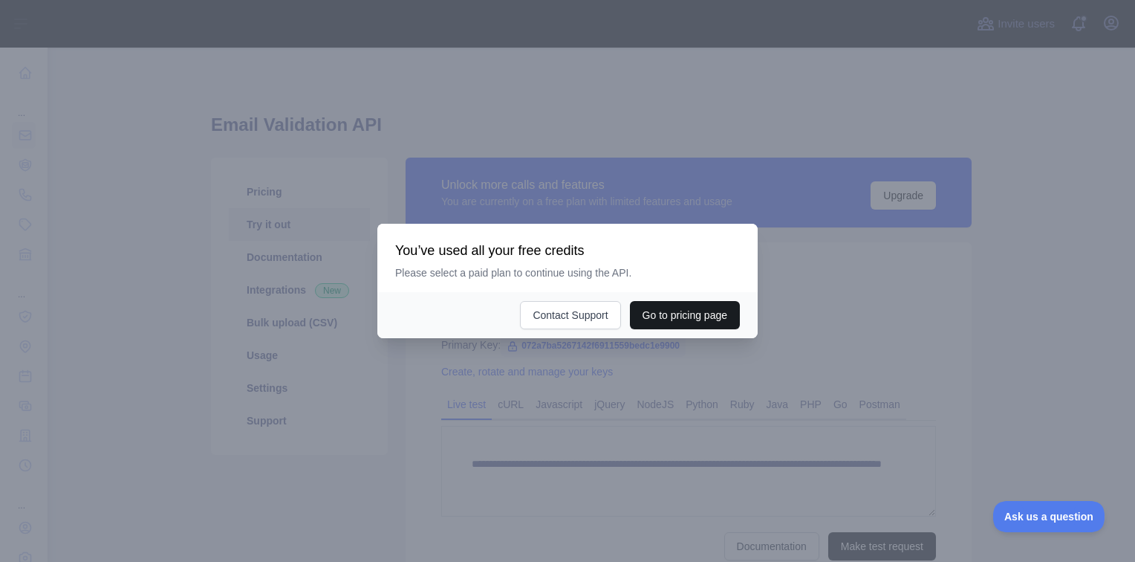
click at [686, 319] on button "Go to pricing page" at bounding box center [685, 315] width 110 height 28
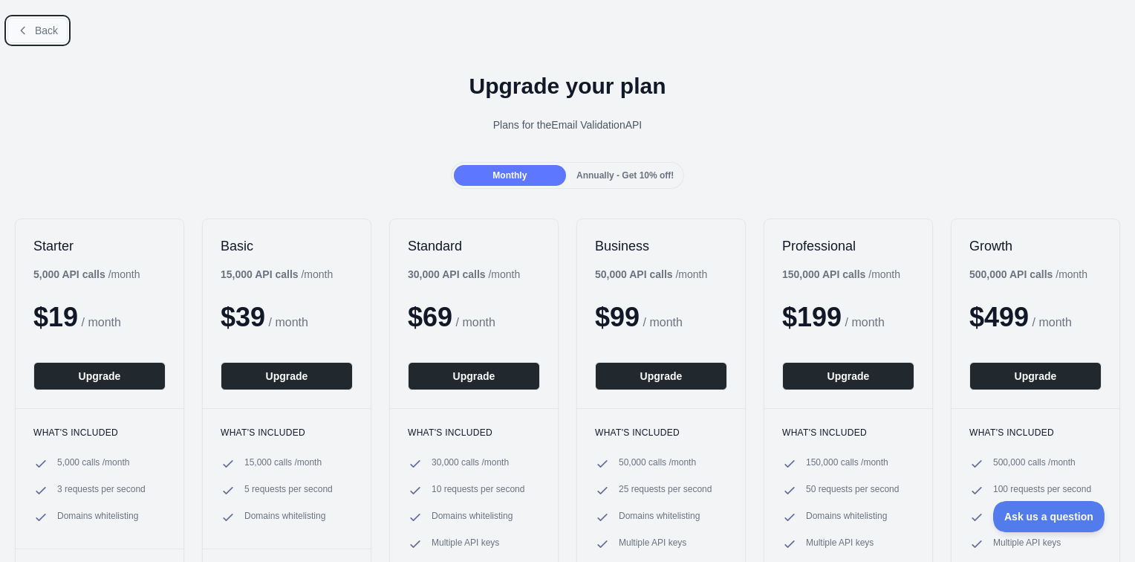
click at [24, 30] on icon at bounding box center [23, 31] width 12 height 12
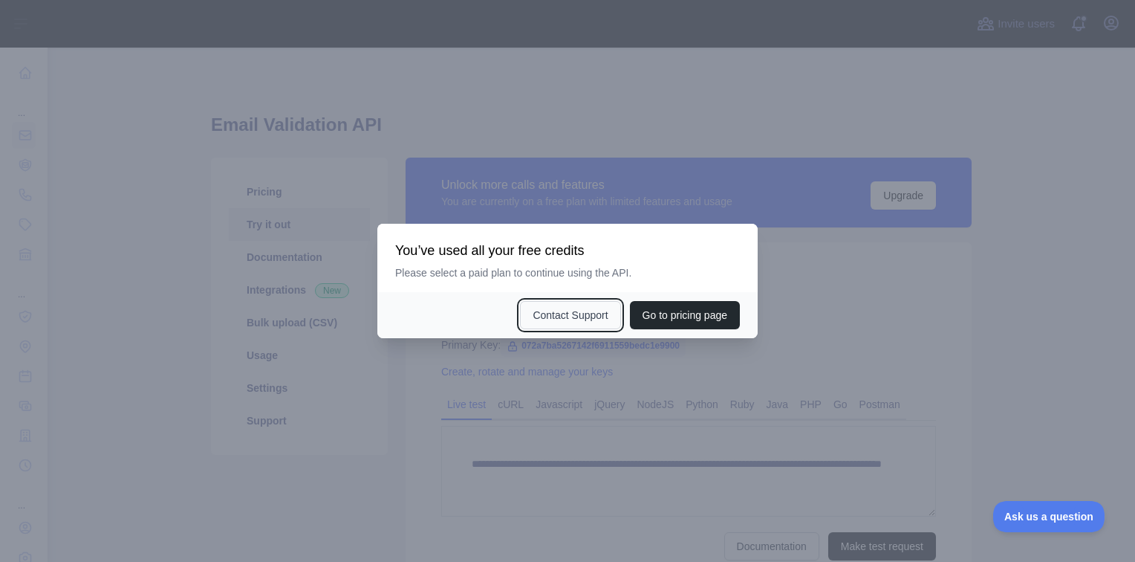
click at [552, 308] on button "Contact Support" at bounding box center [570, 315] width 100 height 28
click at [1028, 275] on div at bounding box center [567, 281] width 1135 height 562
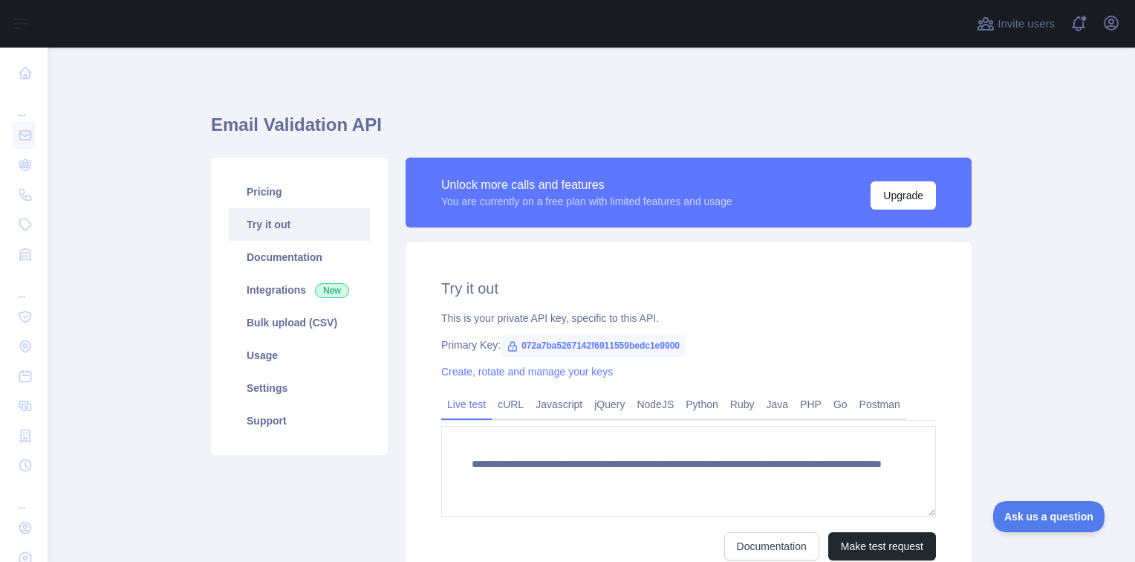
click at [1114, 36] on div "Invite users View notifications Open user menu" at bounding box center [1048, 24] width 149 height 48
click at [1119, 23] on icon "button" at bounding box center [1111, 23] width 18 height 18
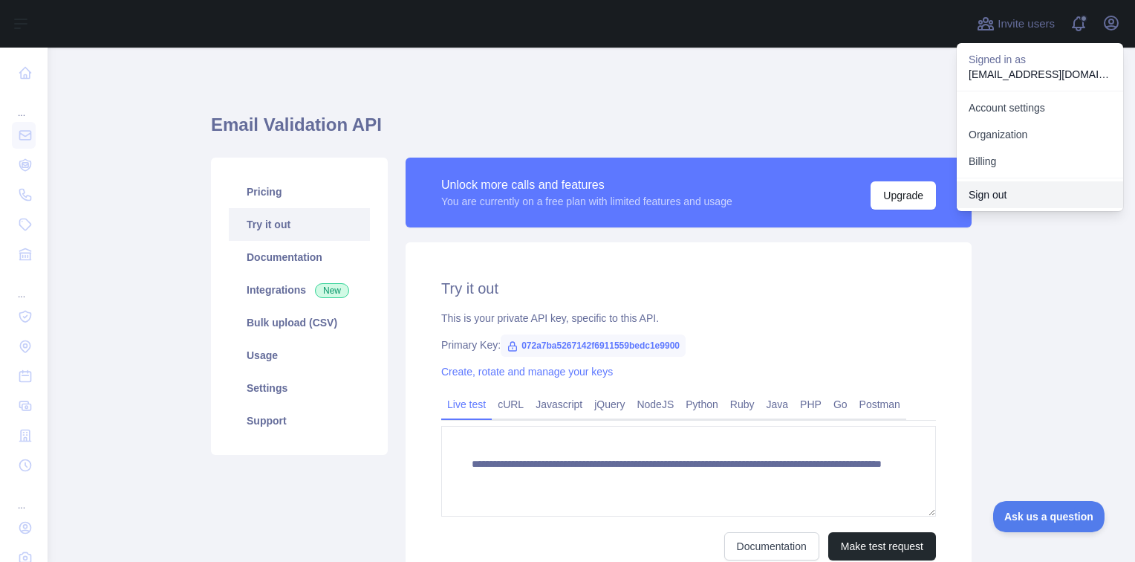
click at [1001, 196] on button "Sign out" at bounding box center [1040, 194] width 166 height 27
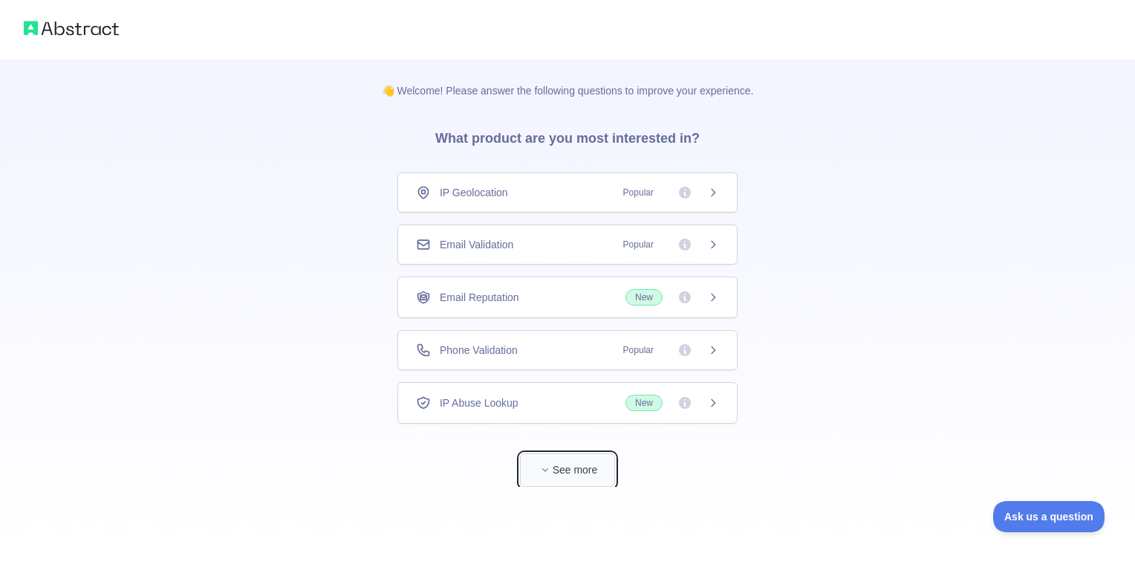
click at [586, 467] on button "See more" at bounding box center [567, 469] width 95 height 33
click at [519, 252] on div "Email Validation Popular" at bounding box center [561, 244] width 340 height 40
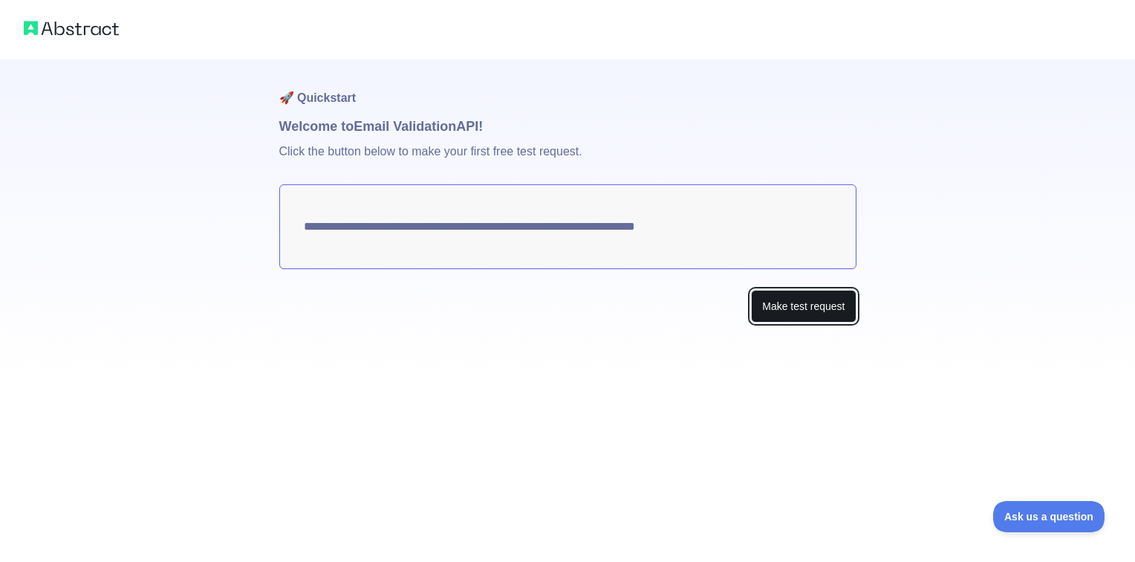
click at [817, 311] on button "Make test request" at bounding box center [803, 306] width 105 height 33
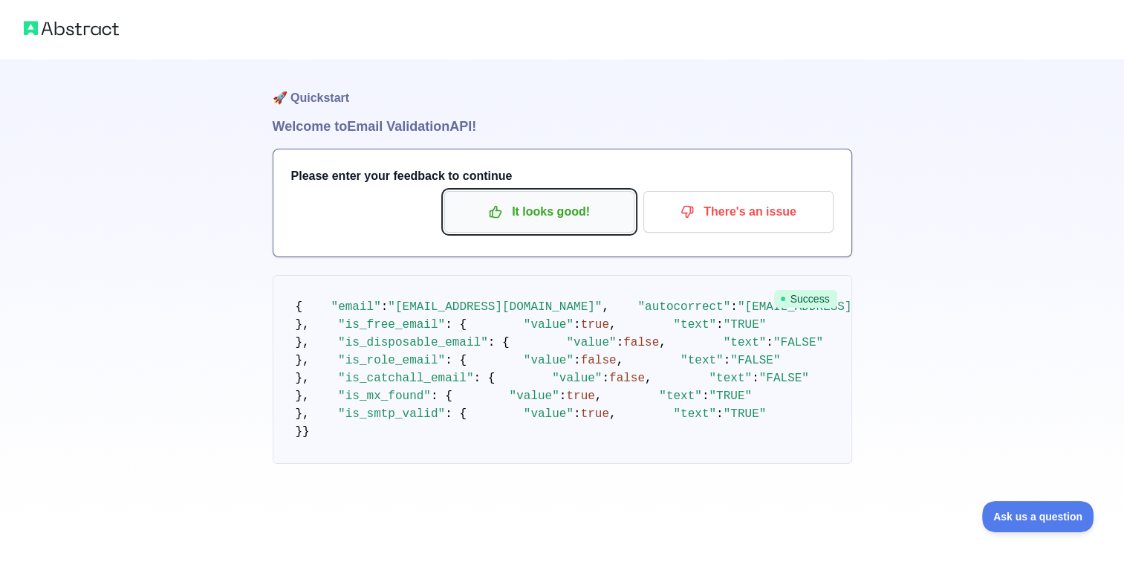
click at [535, 230] on button "It looks good!" at bounding box center [539, 212] width 190 height 42
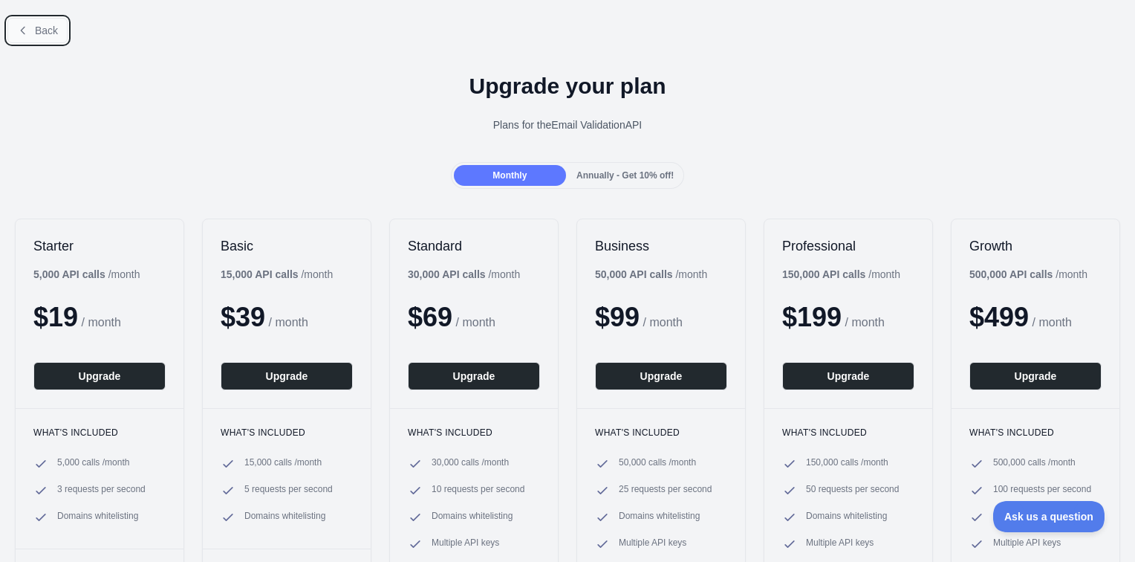
click at [58, 34] on button "Back" at bounding box center [37, 30] width 60 height 25
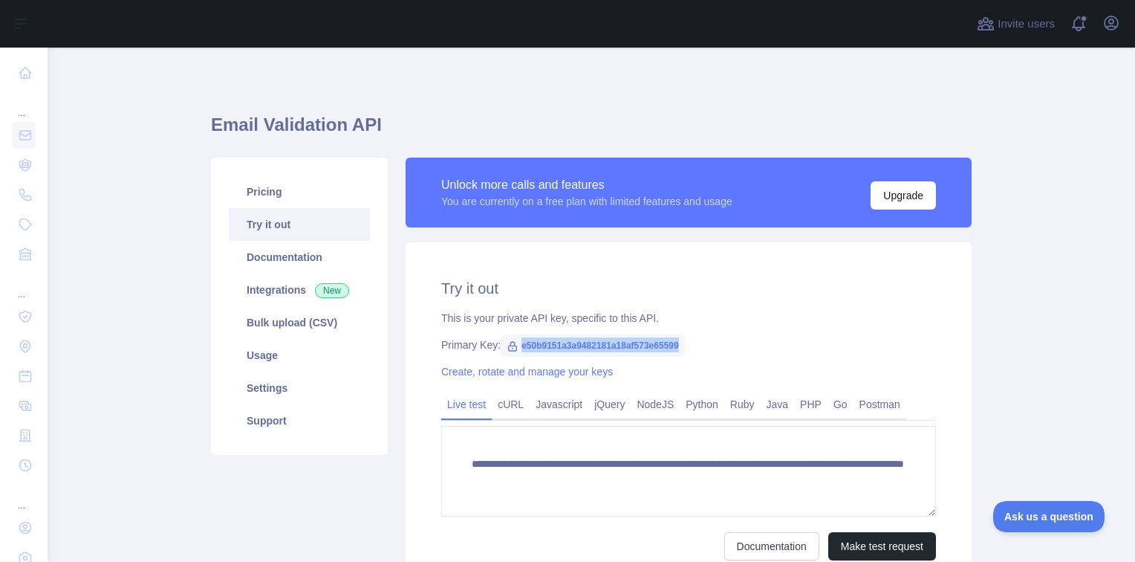
drag, startPoint x: 511, startPoint y: 343, endPoint x: 683, endPoint y: 349, distance: 171.7
click at [683, 349] on div "Primary Key: e50b9151a3a9482181a18af573e65599" at bounding box center [688, 344] width 495 height 15
copy span "e50b9151a3a9482181a18af573e65599"
click at [1106, 25] on icon "button" at bounding box center [1111, 23] width 18 height 18
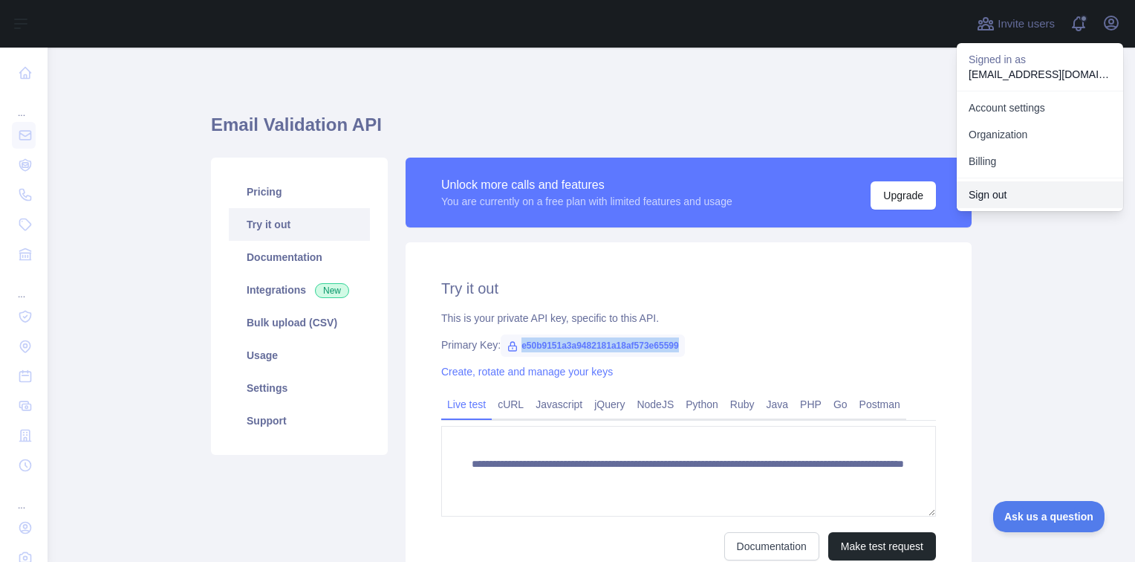
click at [999, 191] on button "Sign out" at bounding box center [1040, 194] width 166 height 27
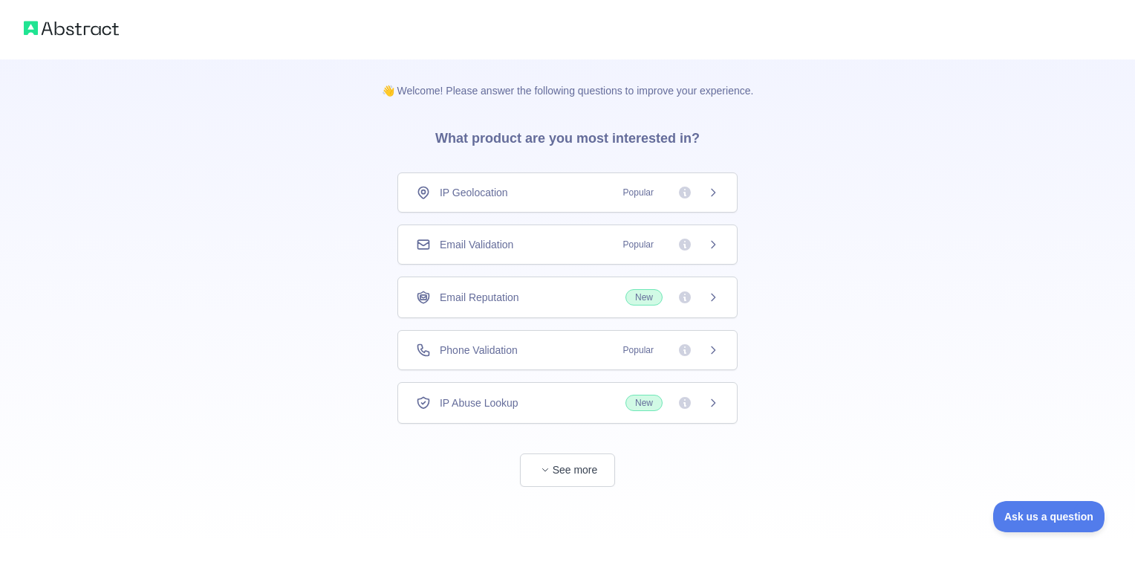
click at [486, 243] on span "Email Validation" at bounding box center [477, 244] width 74 height 15
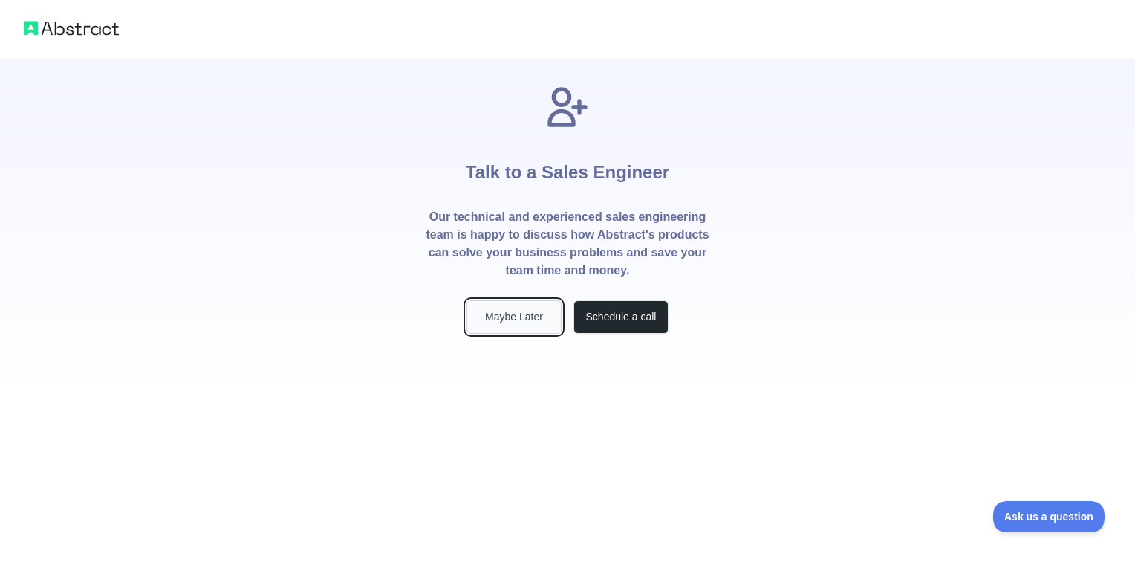
click at [540, 320] on button "Maybe Later" at bounding box center [514, 316] width 95 height 33
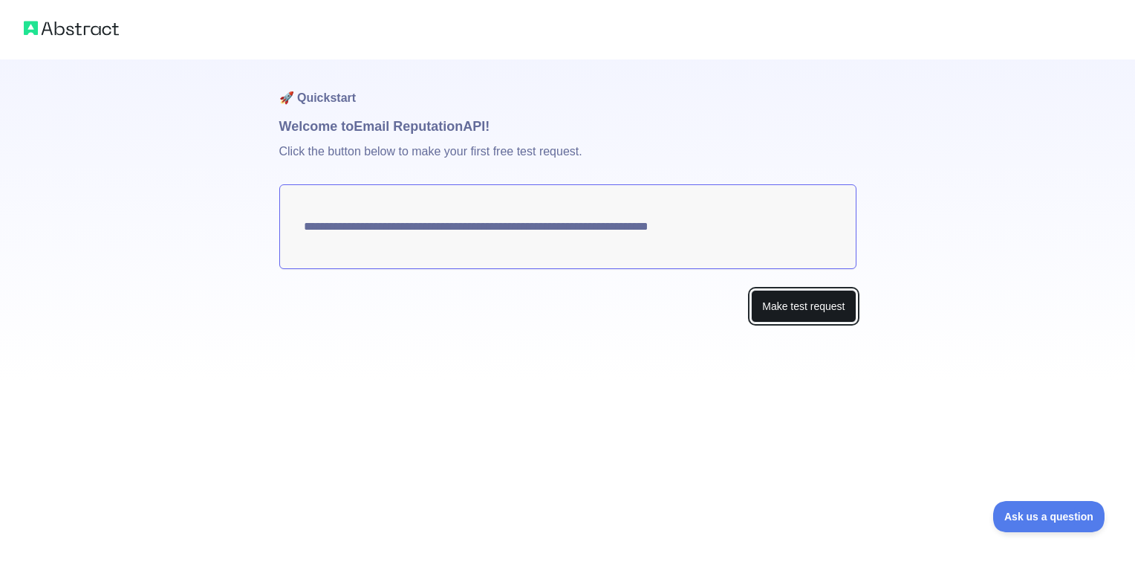
click at [783, 305] on button "Make test request" at bounding box center [803, 306] width 105 height 33
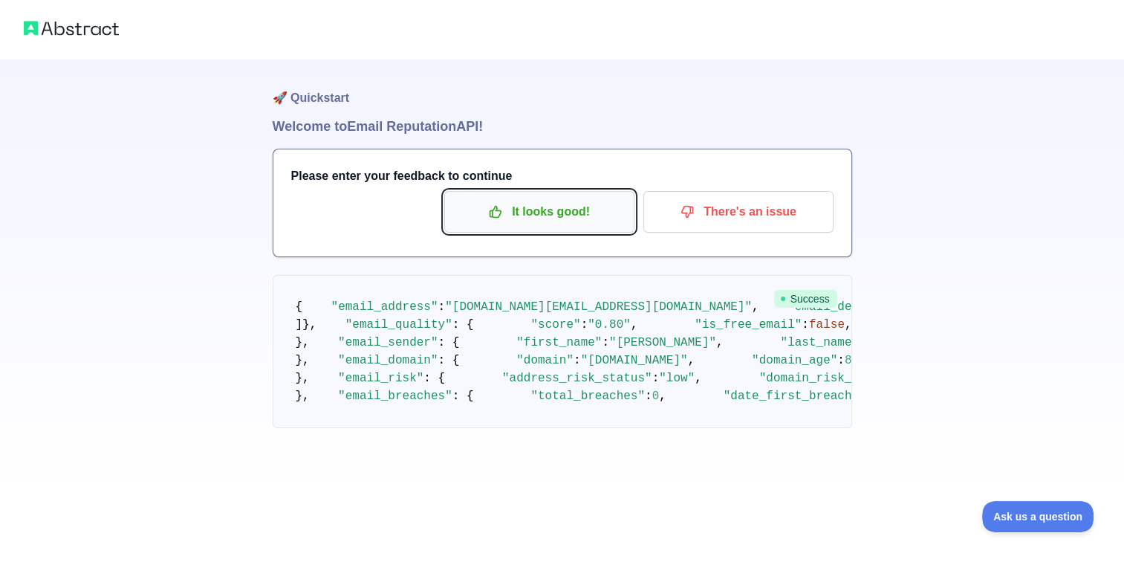
click at [577, 221] on p "It looks good!" at bounding box center [539, 211] width 168 height 25
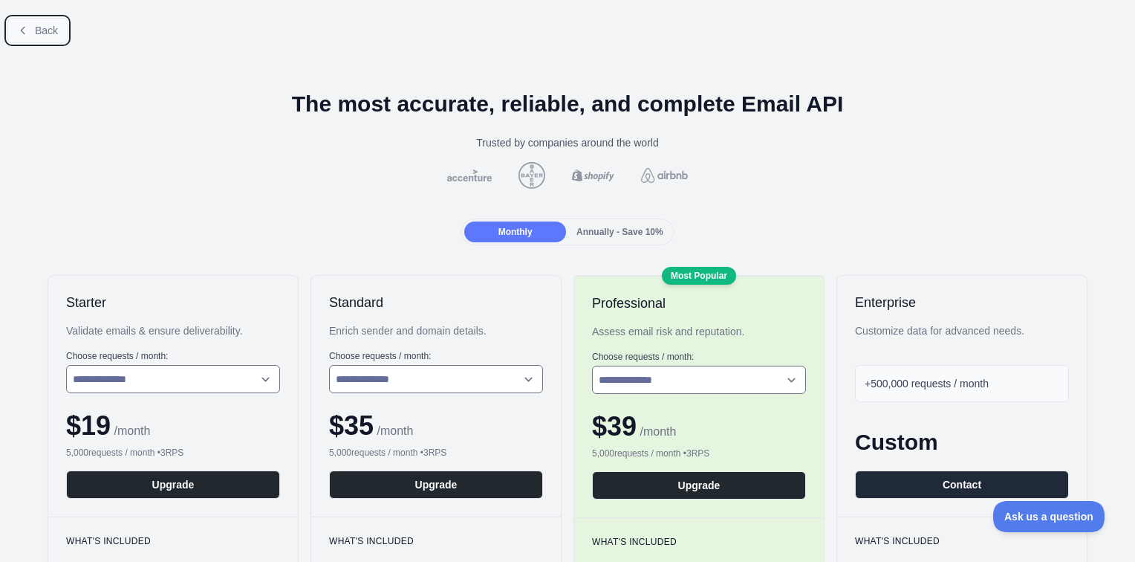
click at [44, 37] on button "Back" at bounding box center [37, 30] width 60 height 25
